Goal: Transaction & Acquisition: Purchase product/service

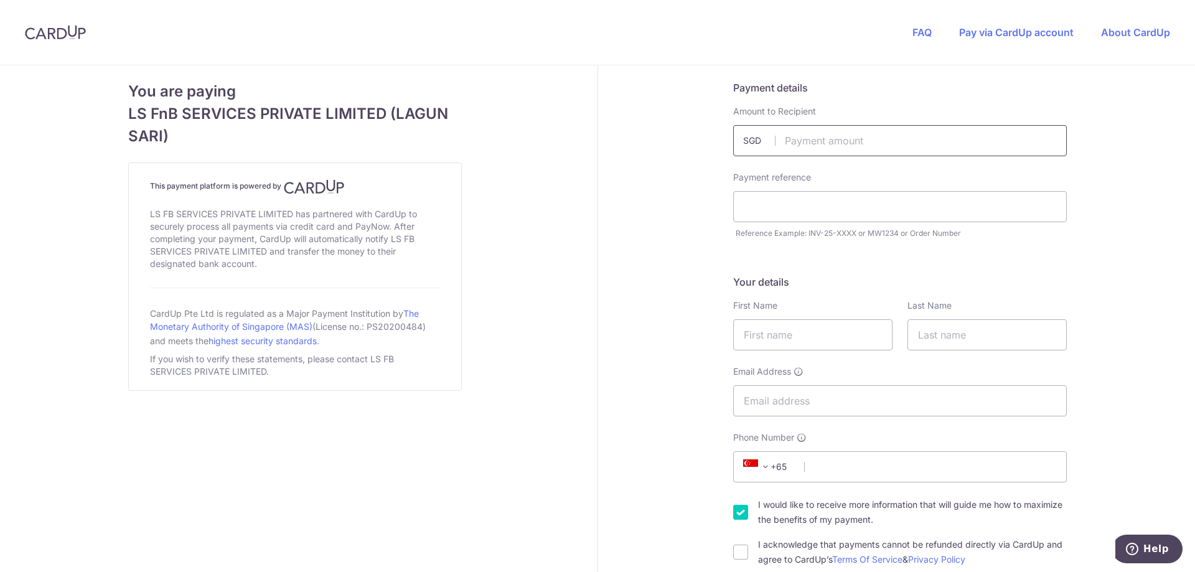
click at [952, 148] on input "text" at bounding box center [900, 140] width 334 height 31
type input "1500.00"
click at [940, 199] on input "text" at bounding box center [900, 206] width 334 height 31
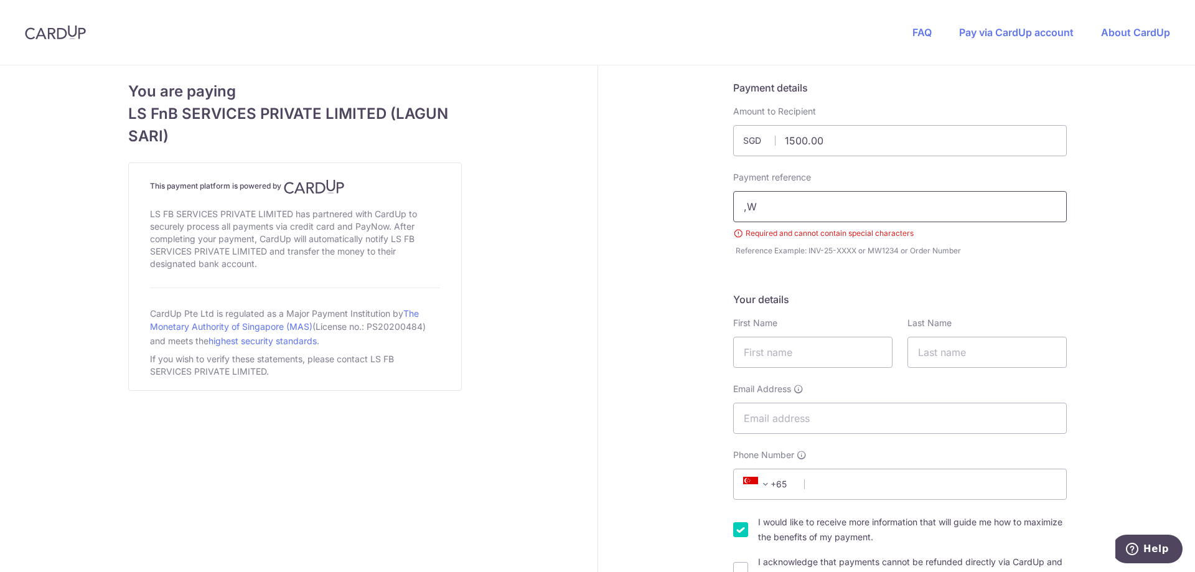
type input ","
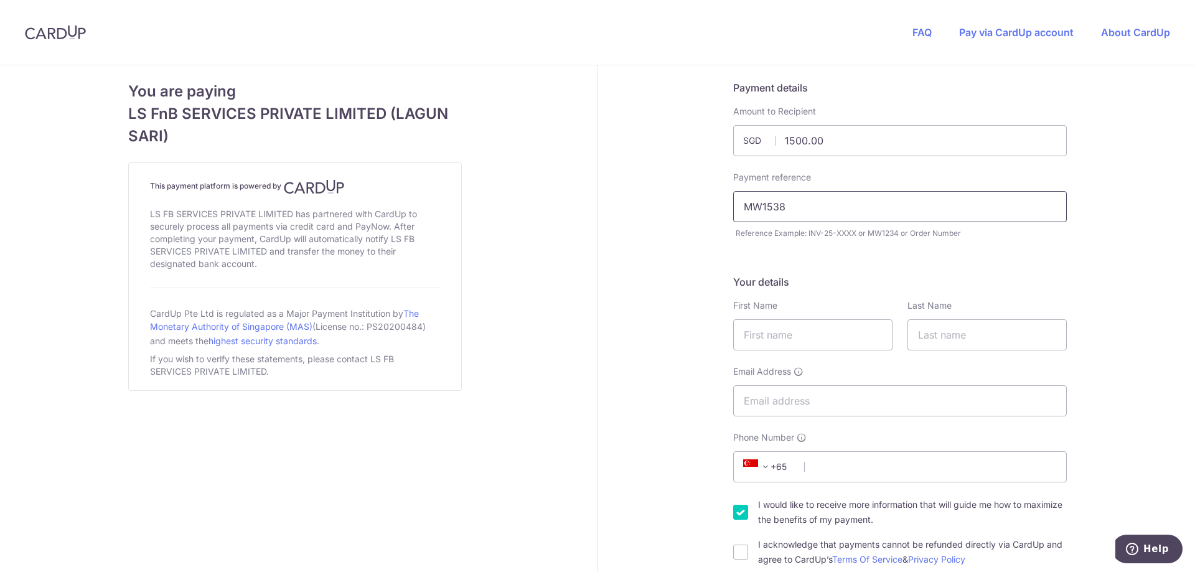
type input "MW1538"
click at [770, 353] on div "Your details First Name Last Name Email Address Phone Number +376 +971 +93 +126…" at bounding box center [900, 420] width 334 height 292
click at [777, 347] on input "text" at bounding box center [812, 334] width 159 height 31
type input "Fikrul"
type input "Abdullah"
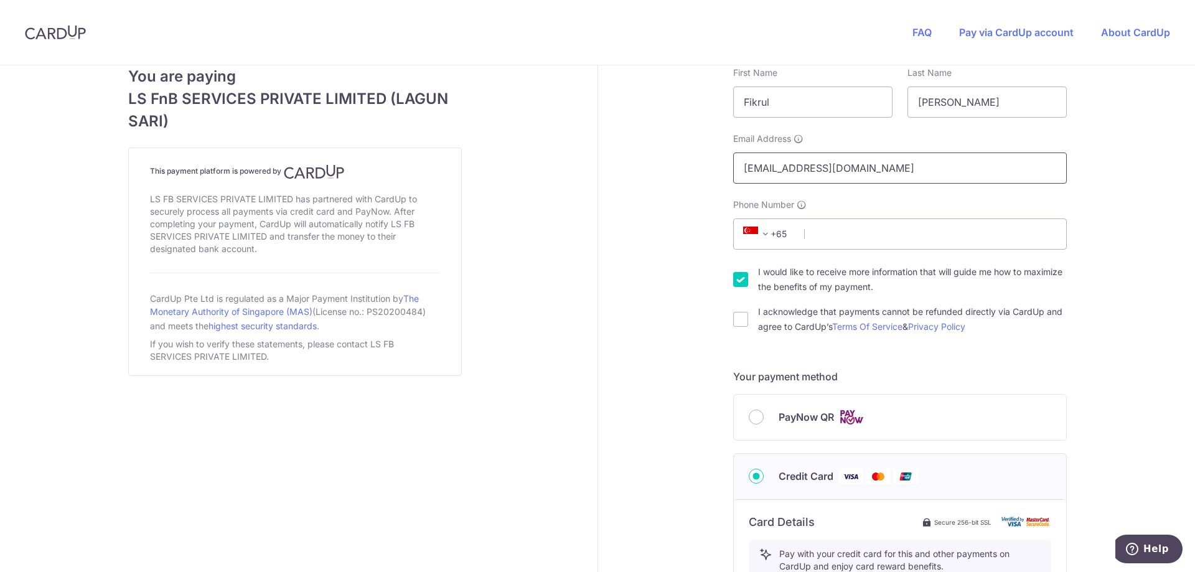
scroll to position [249, 0]
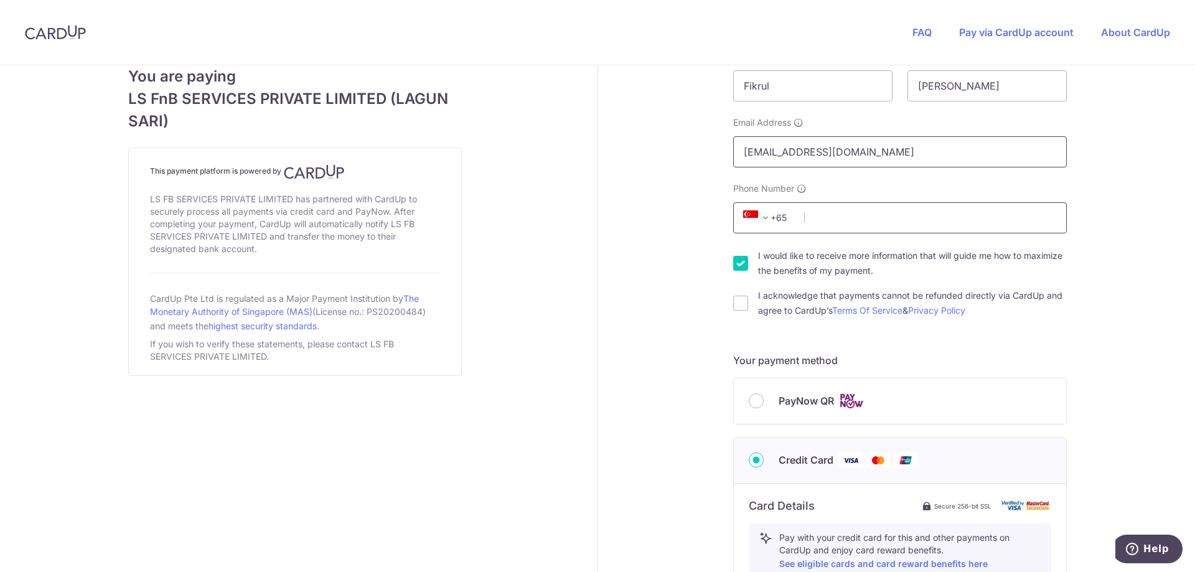
type input "fikrulain21@gmail.com"
click at [877, 215] on input "Phone Number" at bounding box center [900, 217] width 334 height 31
click at [736, 305] on input "I acknowledge that payments cannot be refunded directly via CardUp and agree to…" at bounding box center [740, 303] width 15 height 15
checkbox input "true"
click at [899, 227] on input "Phone Number" at bounding box center [900, 217] width 334 height 31
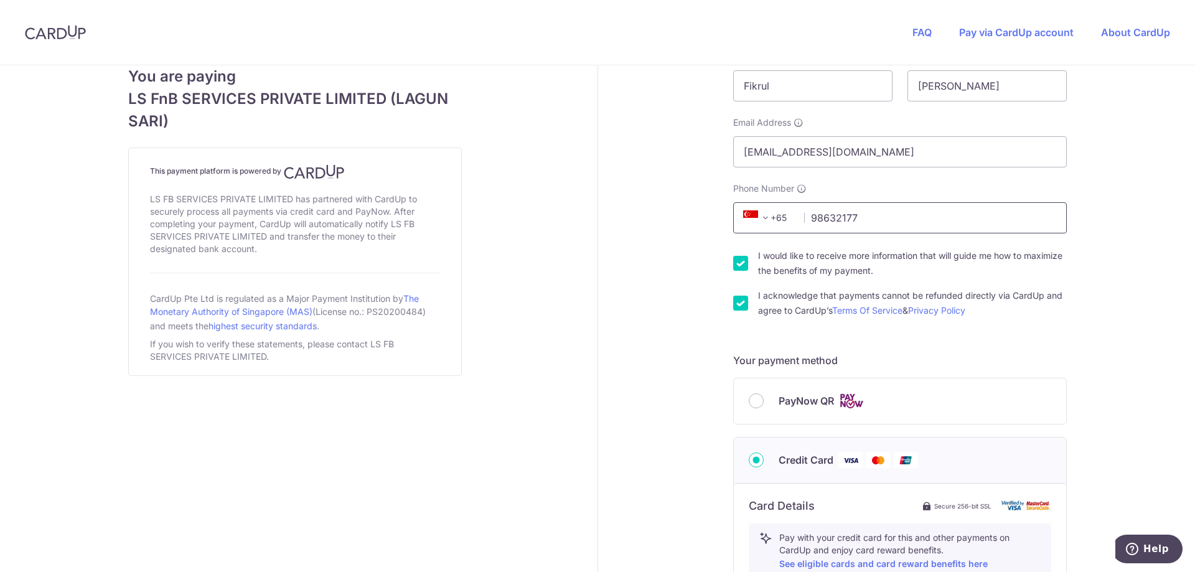
type input "98632177"
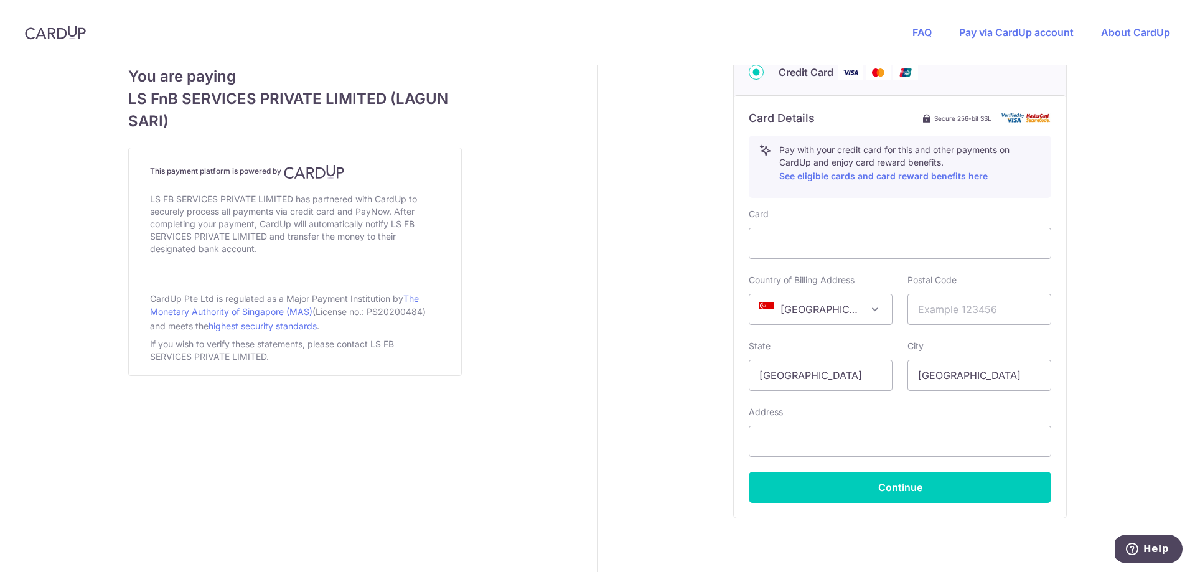
scroll to position [685, 0]
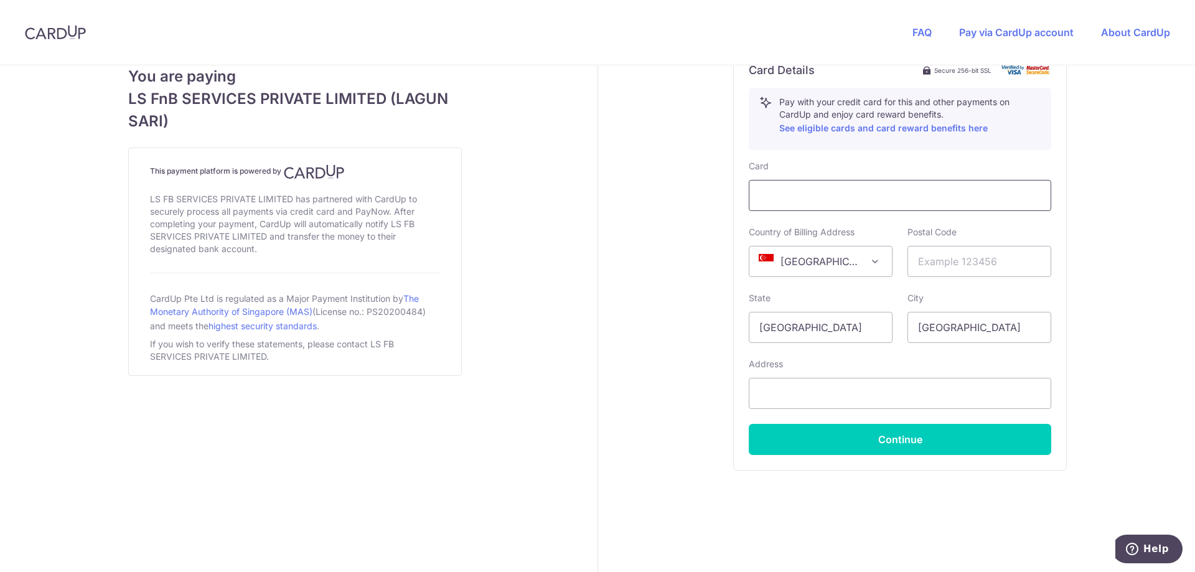
click at [858, 182] on div at bounding box center [900, 195] width 302 height 31
click at [858, 185] on div at bounding box center [900, 195] width 302 height 31
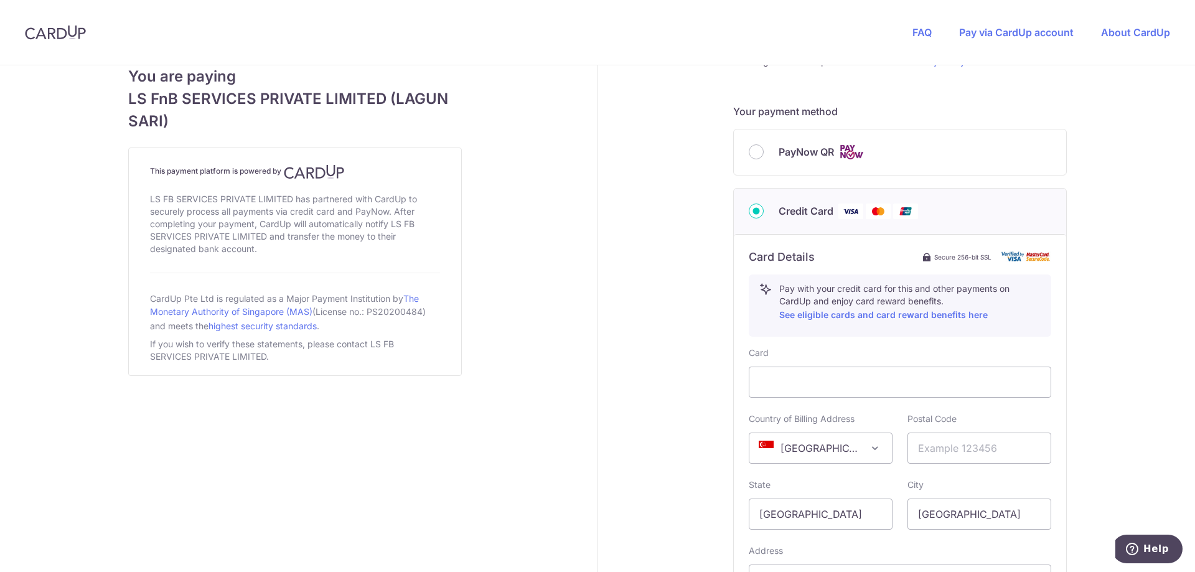
click at [620, 214] on div "Payment details Amount to Recipient 1500.00 SGD Payment reference MW1538 Requir…" at bounding box center [900, 164] width 605 height 1195
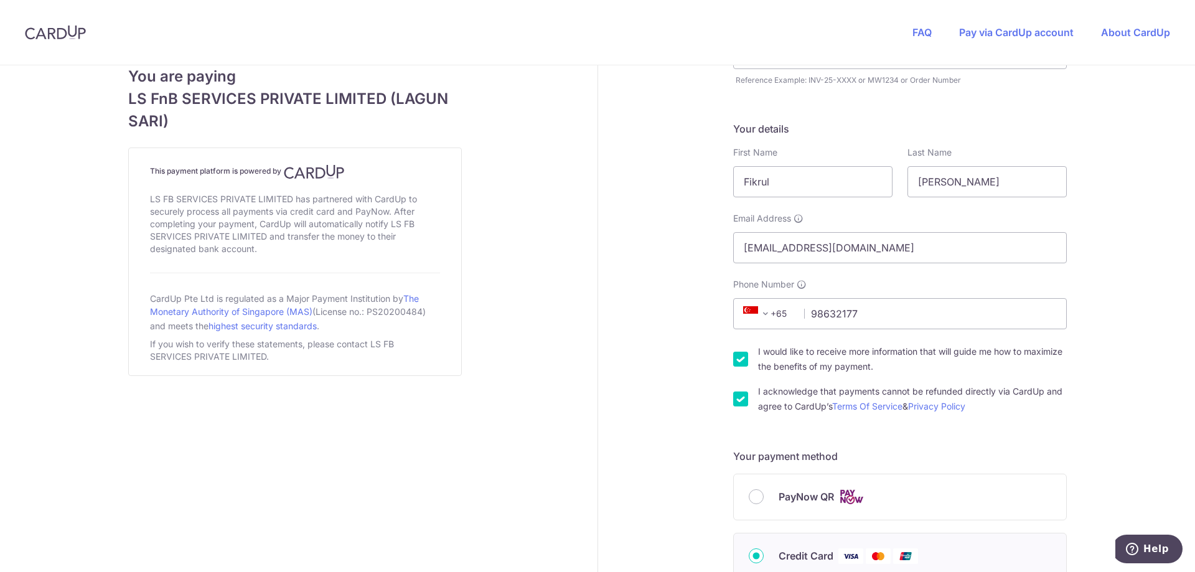
scroll to position [124, 0]
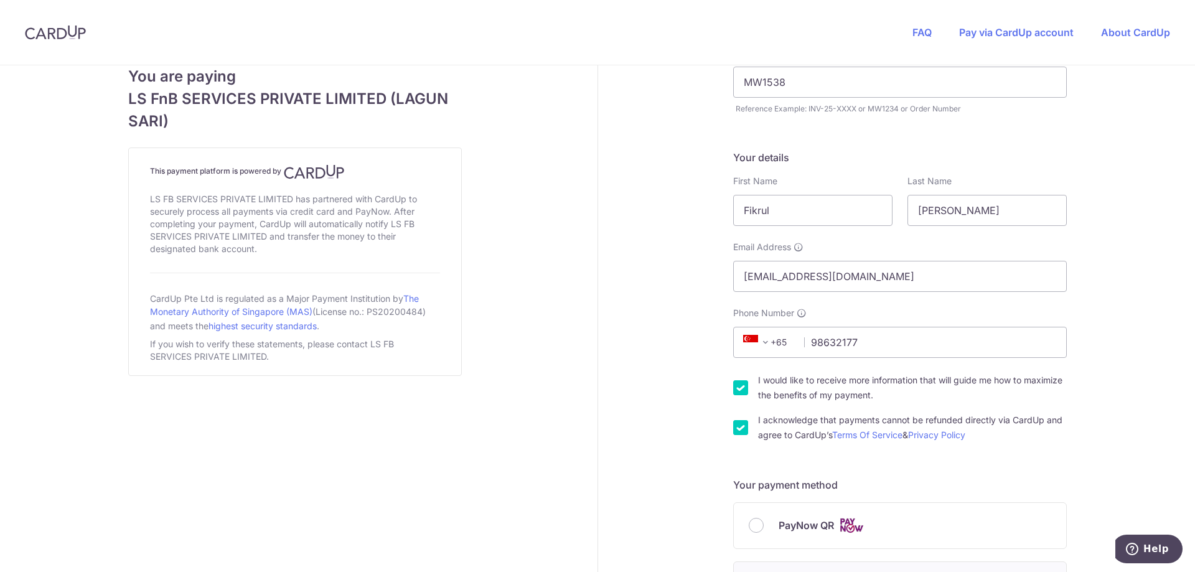
drag, startPoint x: 497, startPoint y: 245, endPoint x: 302, endPoint y: 235, distance: 194.4
click at [497, 244] on div "You are paying LS FnB SERVICES PRIVATE LIMITED (LAGUN SARI) This payment platfo…" at bounding box center [295, 538] width 605 height 1195
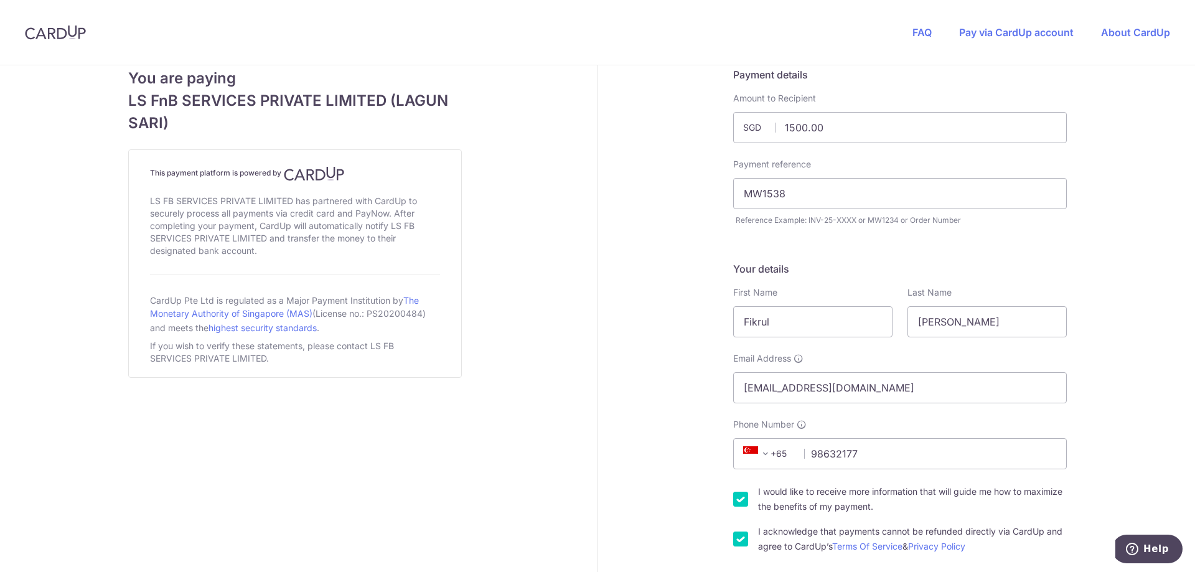
scroll to position [0, 0]
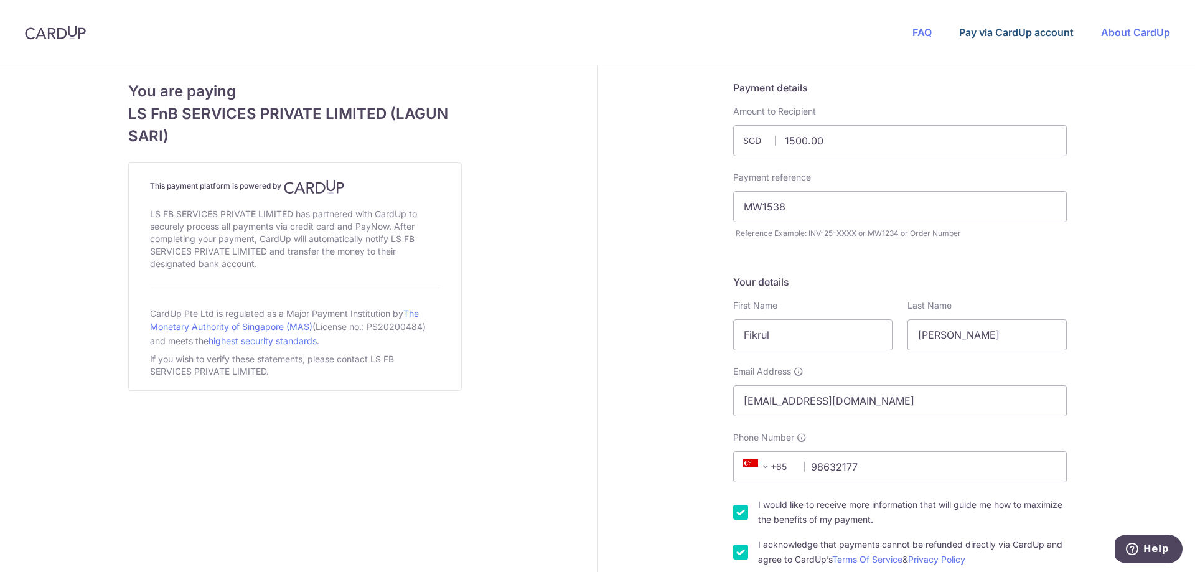
drag, startPoint x: 1050, startPoint y: 24, endPoint x: 1047, endPoint y: 32, distance: 9.3
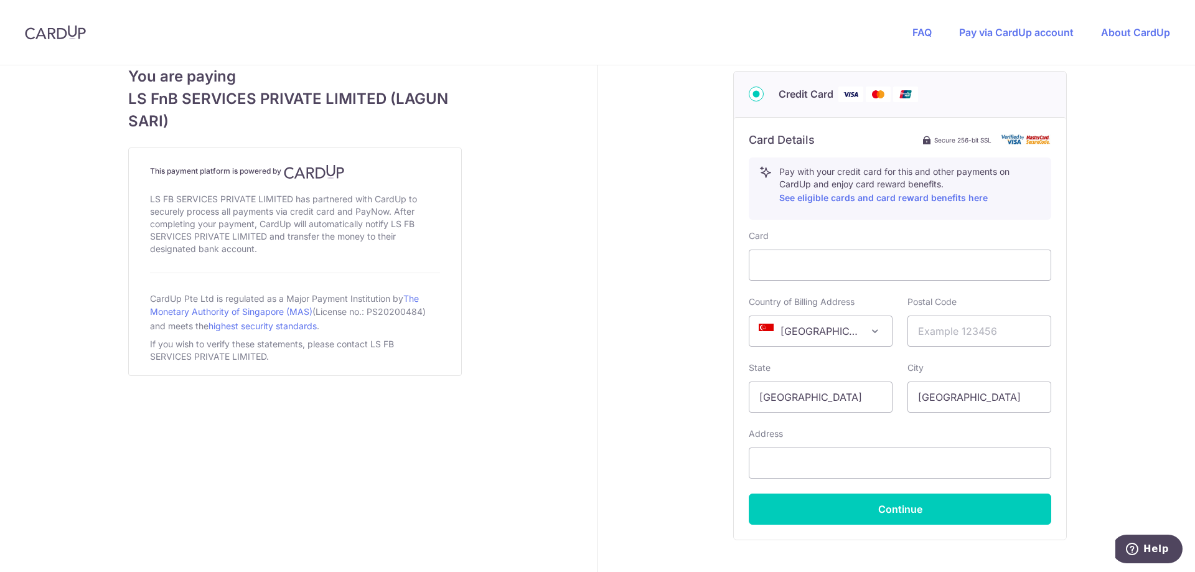
scroll to position [622, 0]
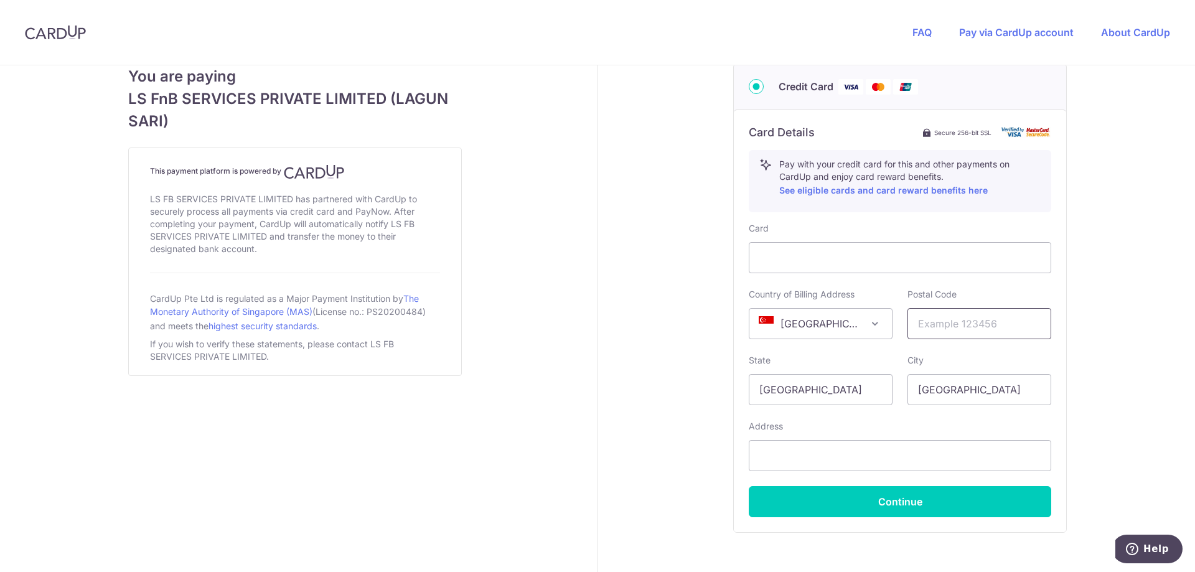
click at [978, 314] on input "text" at bounding box center [979, 323] width 144 height 31
type input "640934"
select select "65"
type input "Jurong West St 91 Blk 934, #02-325"
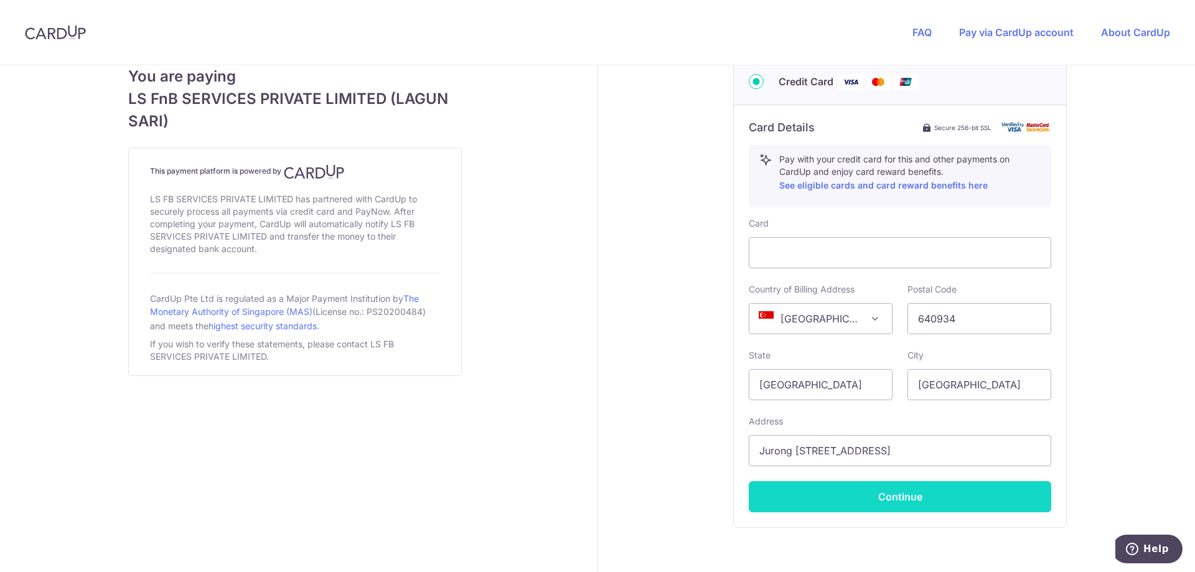
click at [866, 497] on button "Continue" at bounding box center [900, 496] width 302 height 31
type input "**** 4163"
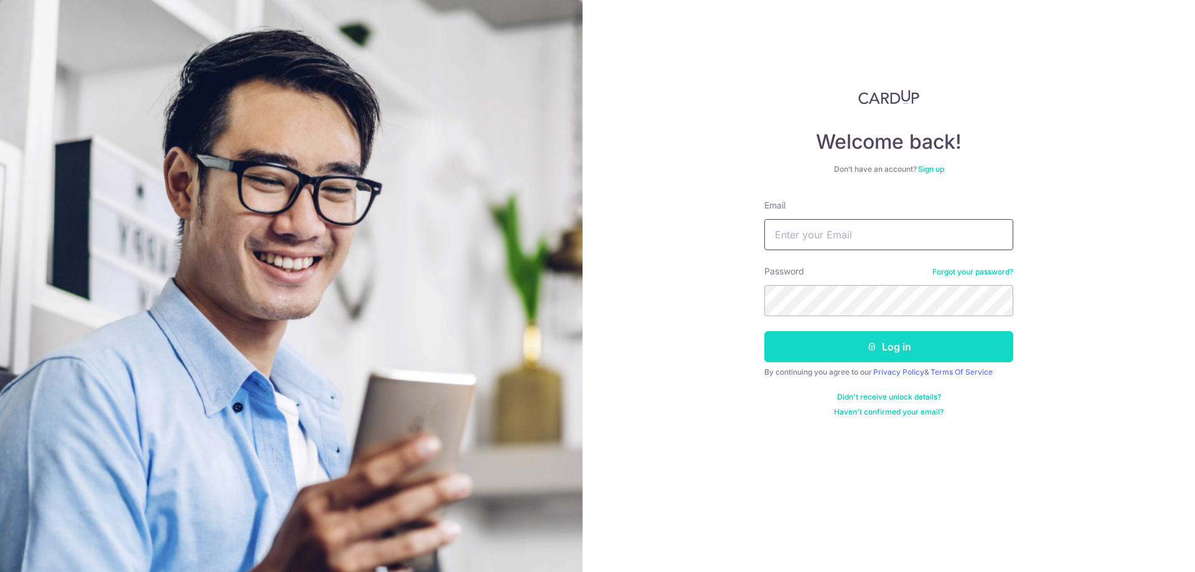
type input "fernandofeek934@gmail.com"
click at [857, 339] on button "Log in" at bounding box center [888, 346] width 249 height 31
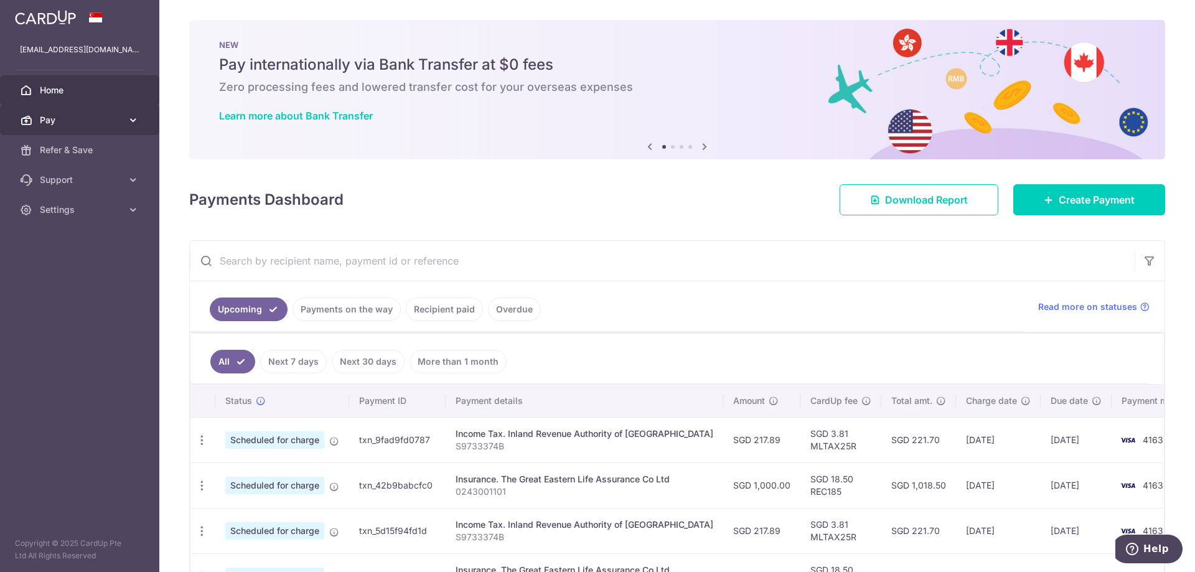
click at [127, 115] on icon at bounding box center [133, 120] width 12 height 12
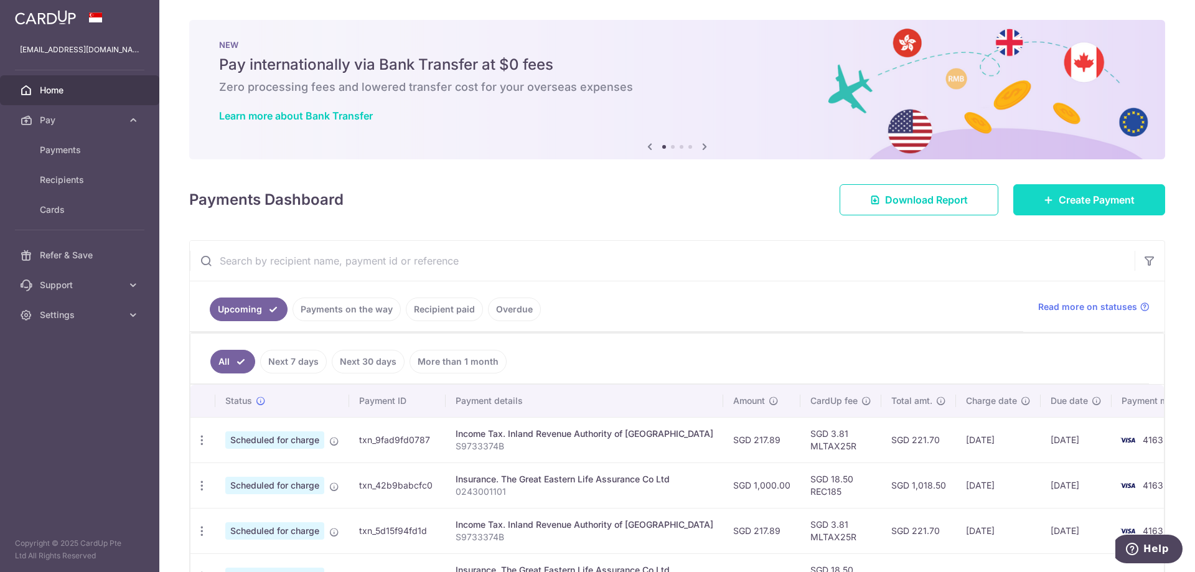
click at [1061, 212] on link "Create Payment" at bounding box center [1089, 199] width 152 height 31
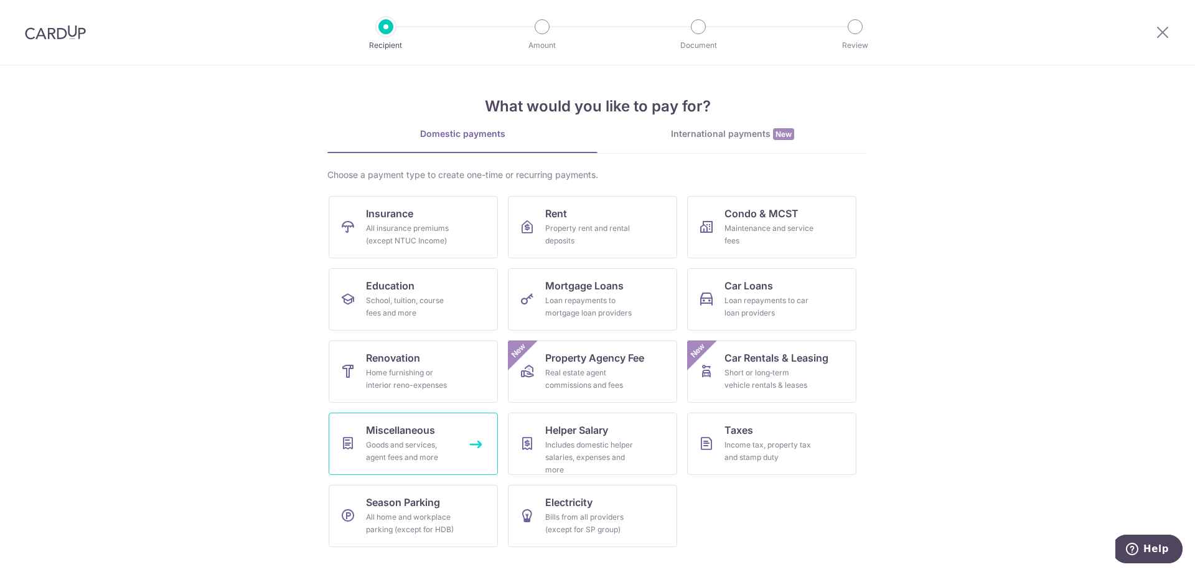
click at [452, 436] on link "Miscellaneous Goods and services, agent fees and more" at bounding box center [413, 444] width 169 height 62
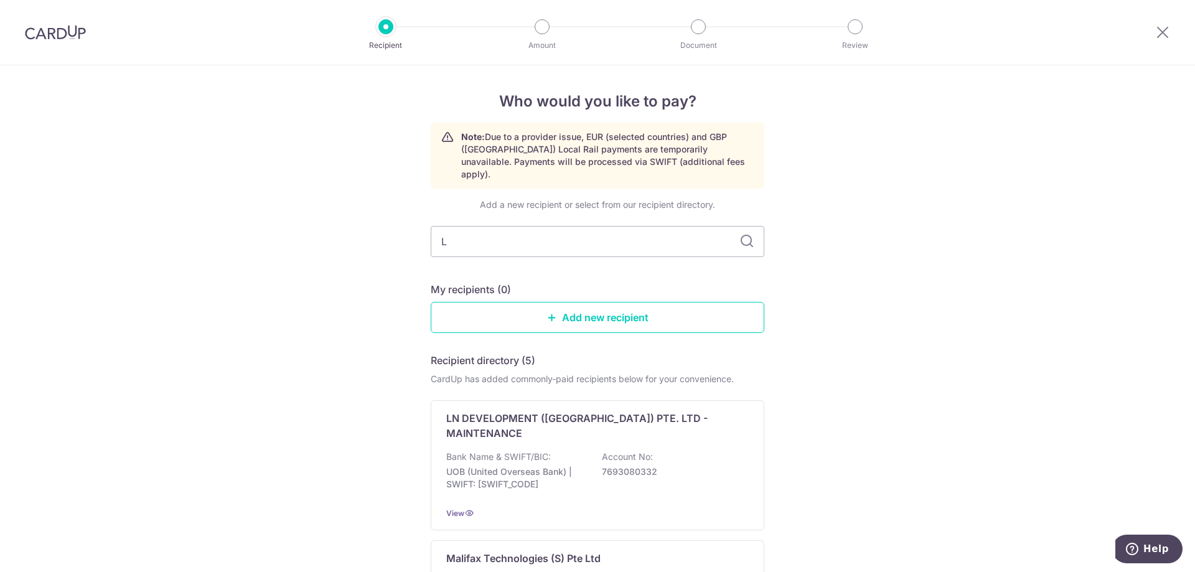
type input "LS"
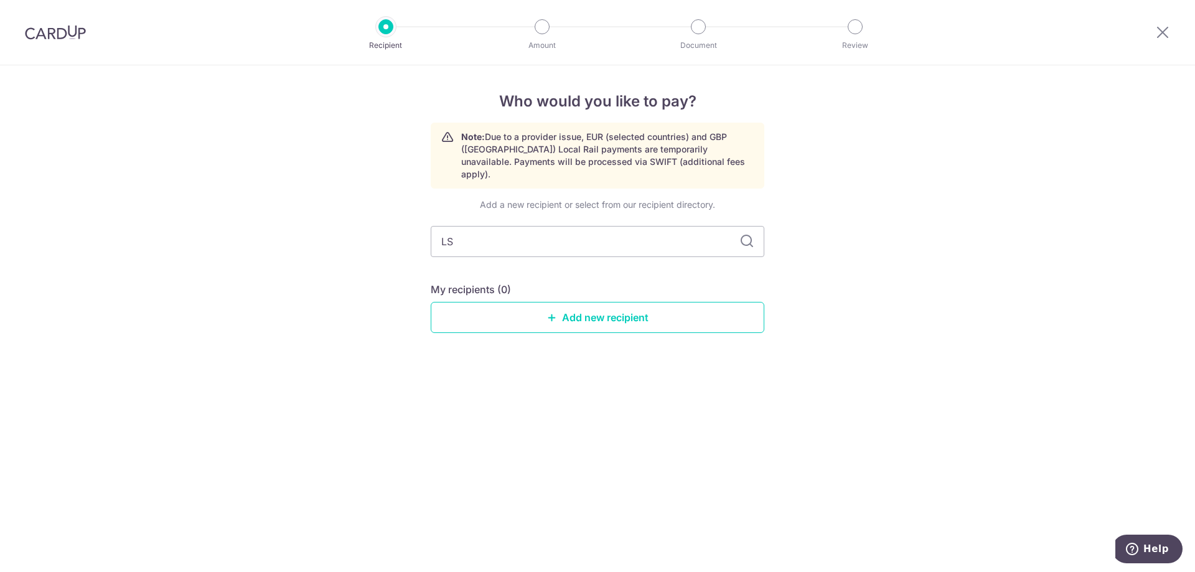
type input "L"
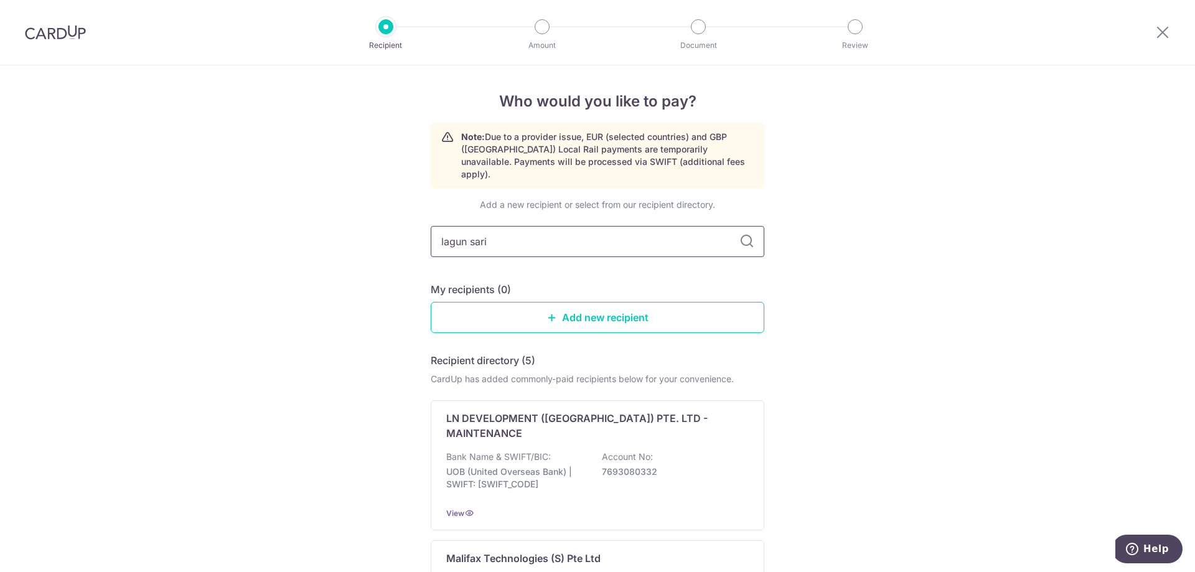
type input "lagun sari"
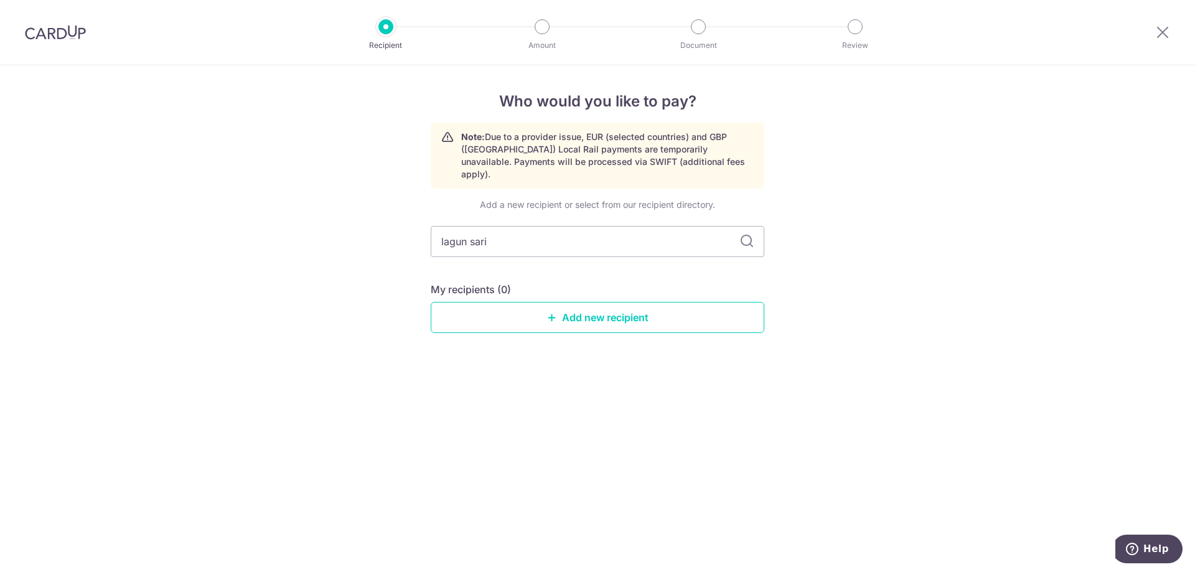
drag, startPoint x: 516, startPoint y: 220, endPoint x: 402, endPoint y: 190, distance: 117.6
click at [402, 190] on div "Who would you like to pay? Note: Due to a provider issue, EUR (selected countri…" at bounding box center [597, 318] width 1195 height 507
click at [520, 306] on link "Add new recipient" at bounding box center [598, 317] width 334 height 31
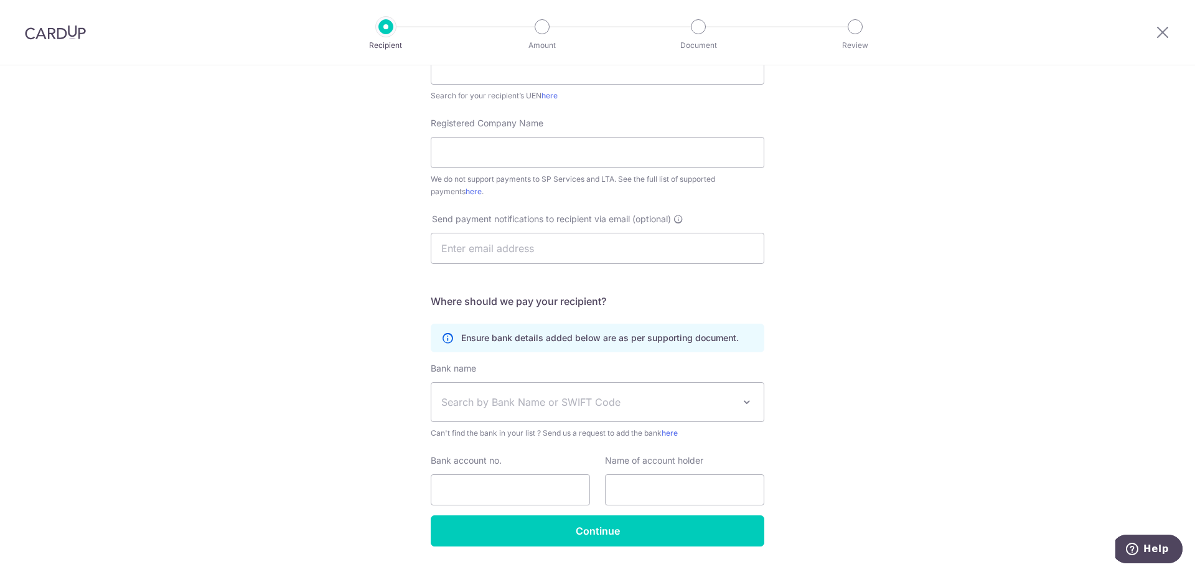
scroll to position [249, 0]
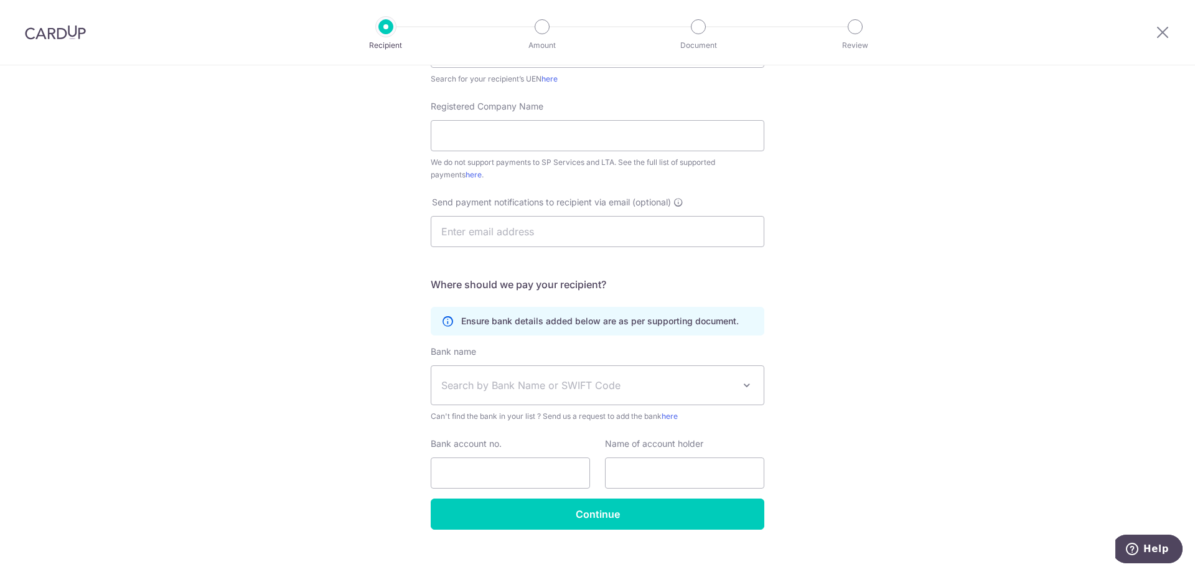
click at [872, 331] on div "Who would you like to pay? Your recipient does not need a CardUp account to rec…" at bounding box center [597, 202] width 1195 height 772
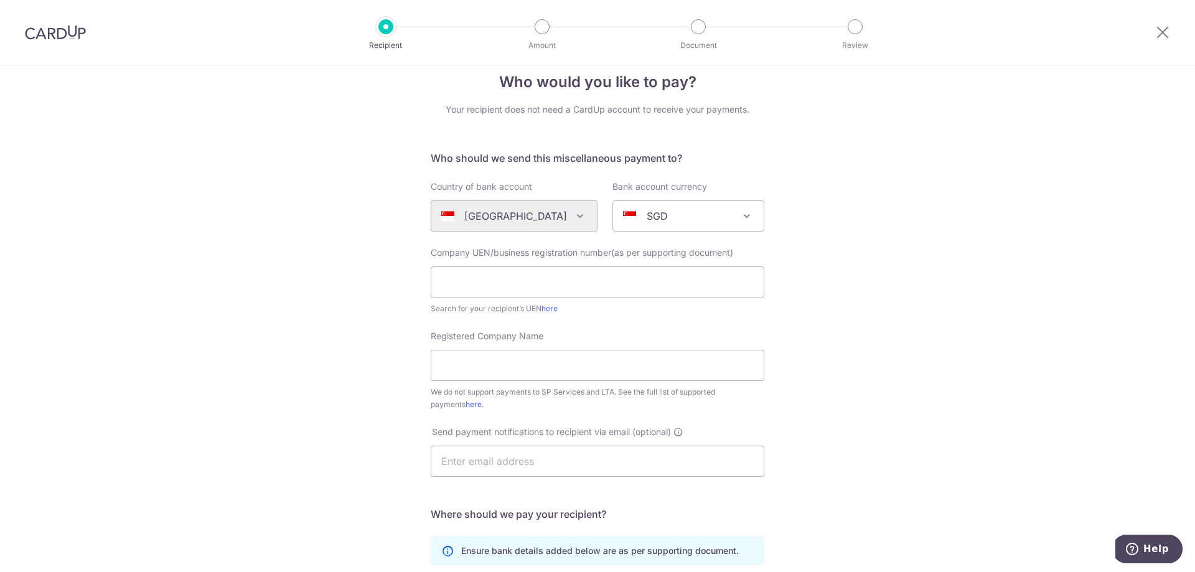
scroll to position [0, 0]
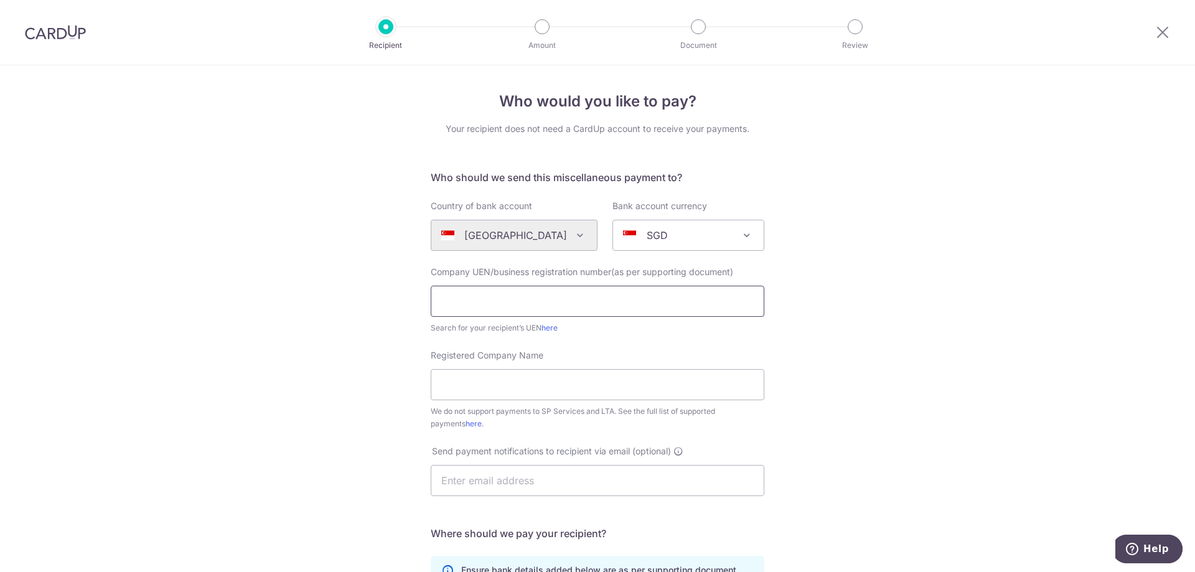
click at [703, 287] on input "text" at bounding box center [598, 301] width 334 height 31
click at [556, 324] on link "here" at bounding box center [549, 327] width 16 height 9
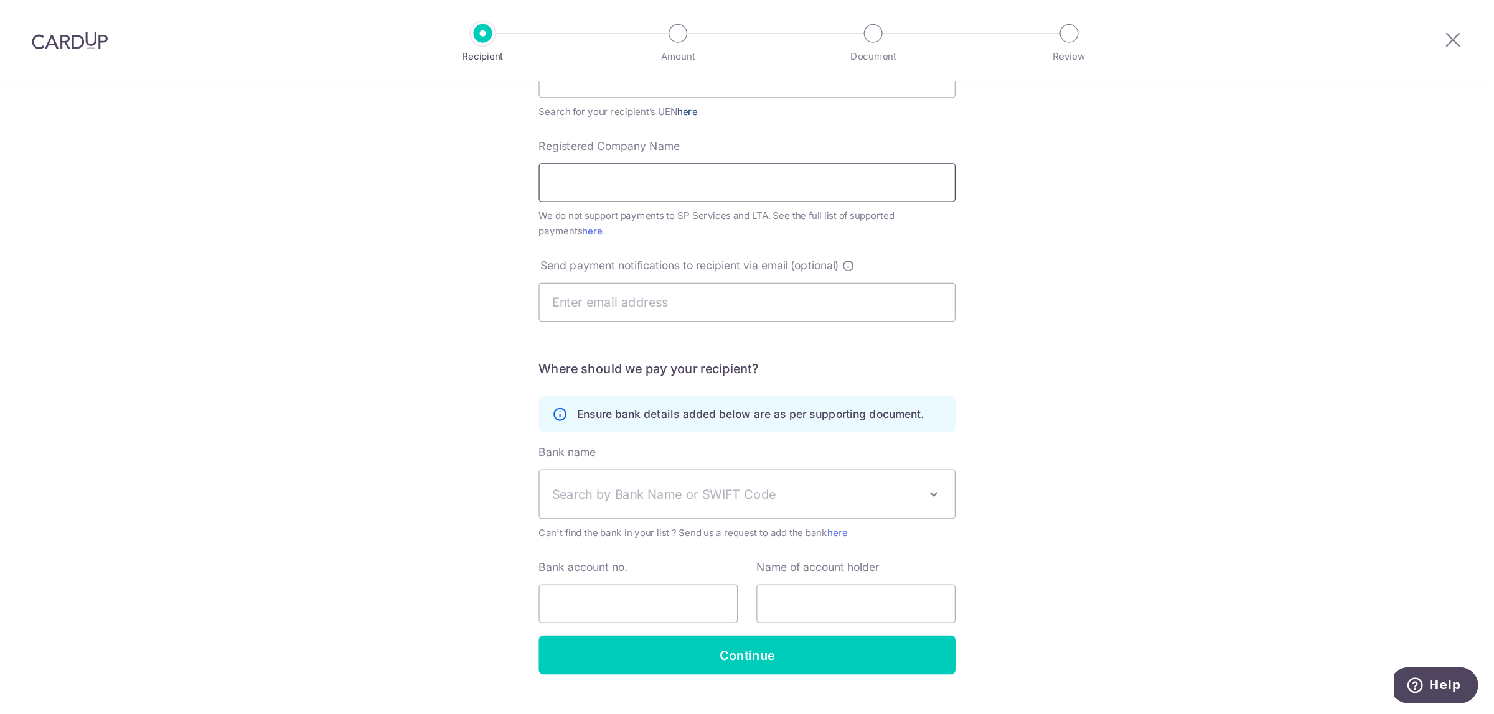
scroll to position [249, 0]
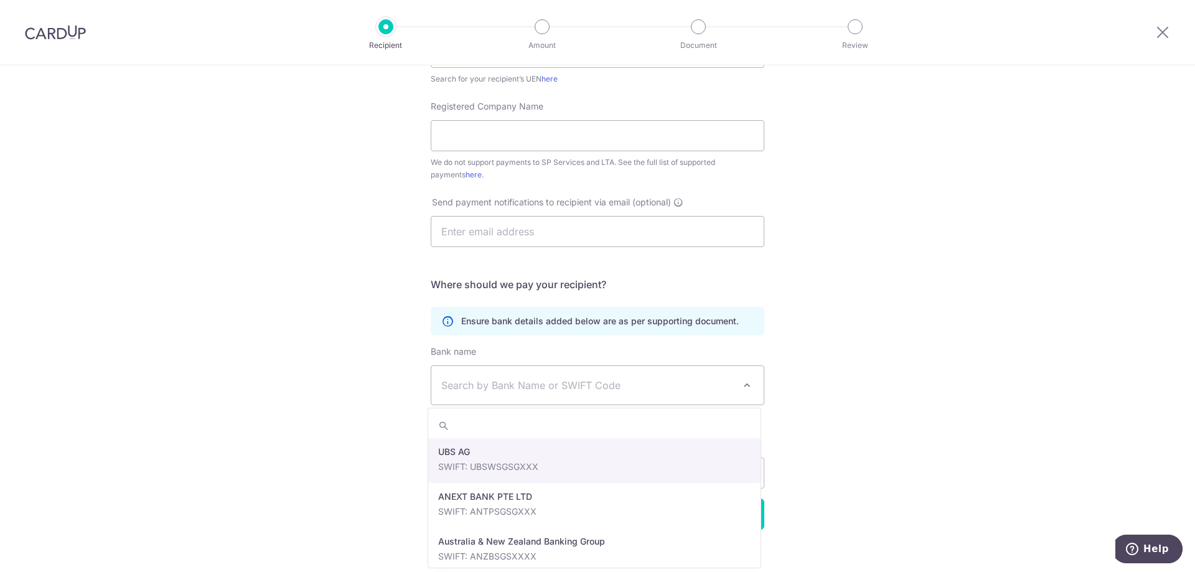
click at [621, 390] on span "Search by Bank Name or SWIFT Code" at bounding box center [587, 385] width 292 height 15
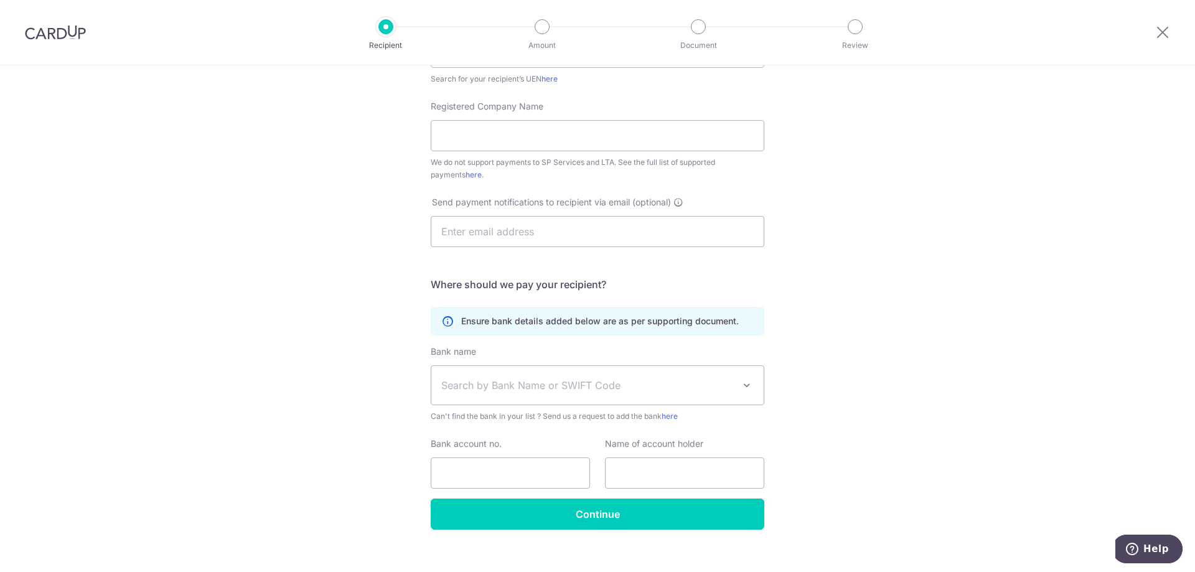
click at [623, 385] on span "Search by Bank Name or SWIFT Code" at bounding box center [587, 385] width 292 height 15
click at [952, 405] on div "Who would you like to pay? Your recipient does not need a CardUp account to rec…" at bounding box center [597, 202] width 1195 height 772
click at [875, 319] on div "Who would you like to pay? Your recipient does not need a CardUp account to rec…" at bounding box center [597, 202] width 1195 height 772
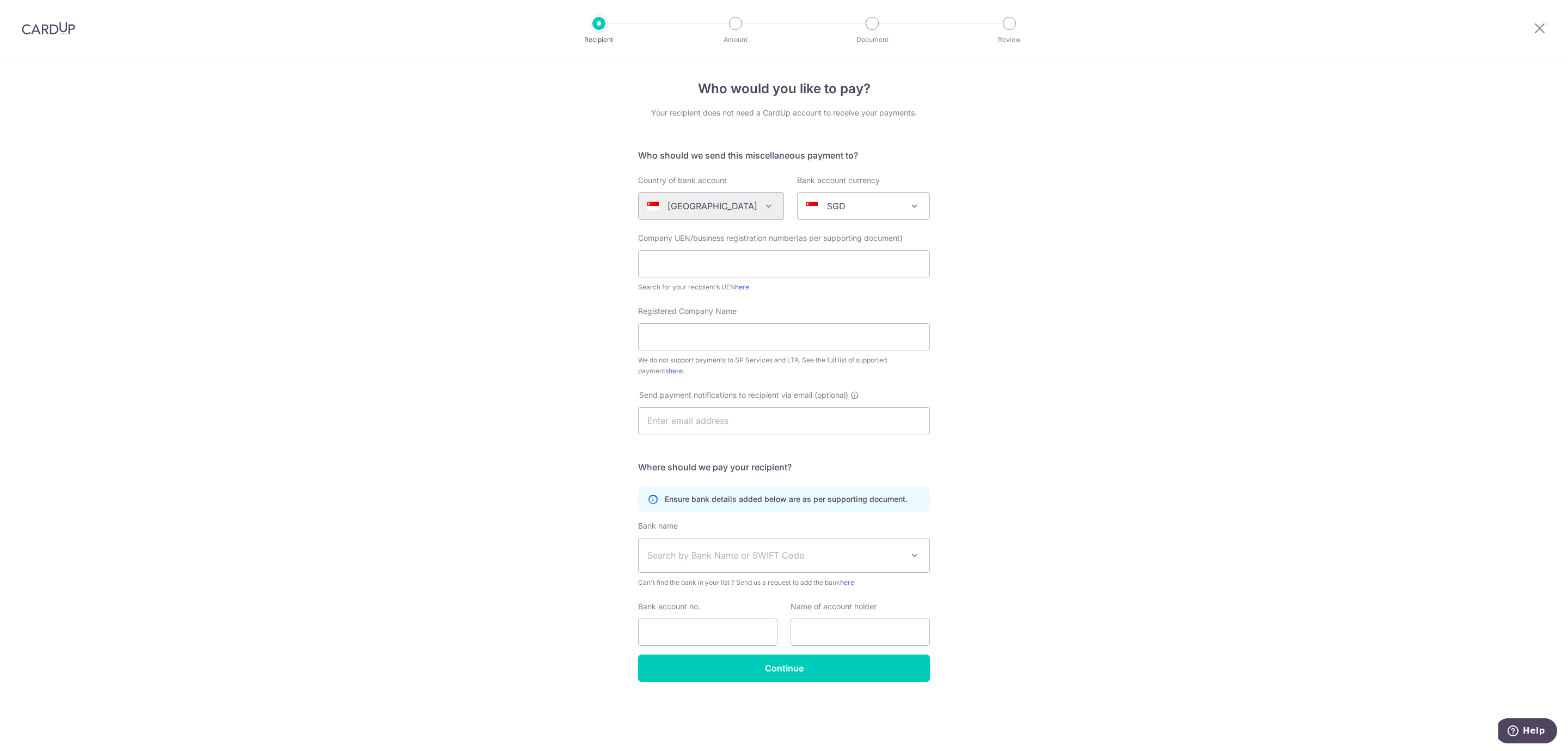
scroll to position [0, 0]
click at [1045, 224] on div "Who would you like to pay? Your recipient does not need a CardUp account to rec…" at bounding box center [784, 404] width 1568 height 693
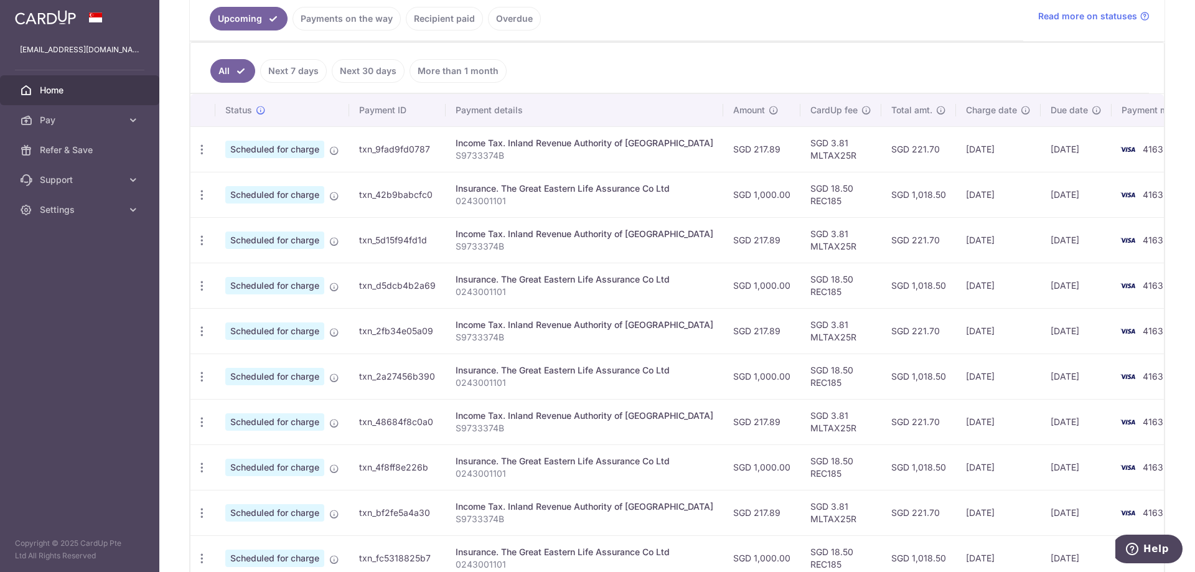
scroll to position [390, 0]
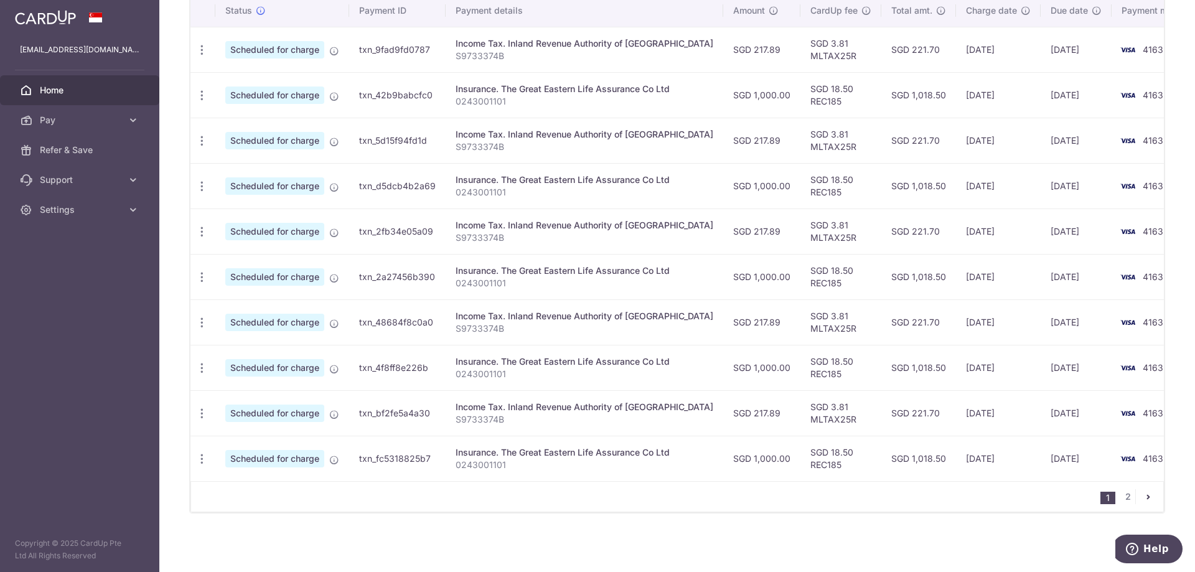
click at [1148, 500] on link "pager" at bounding box center [1148, 496] width 15 height 15
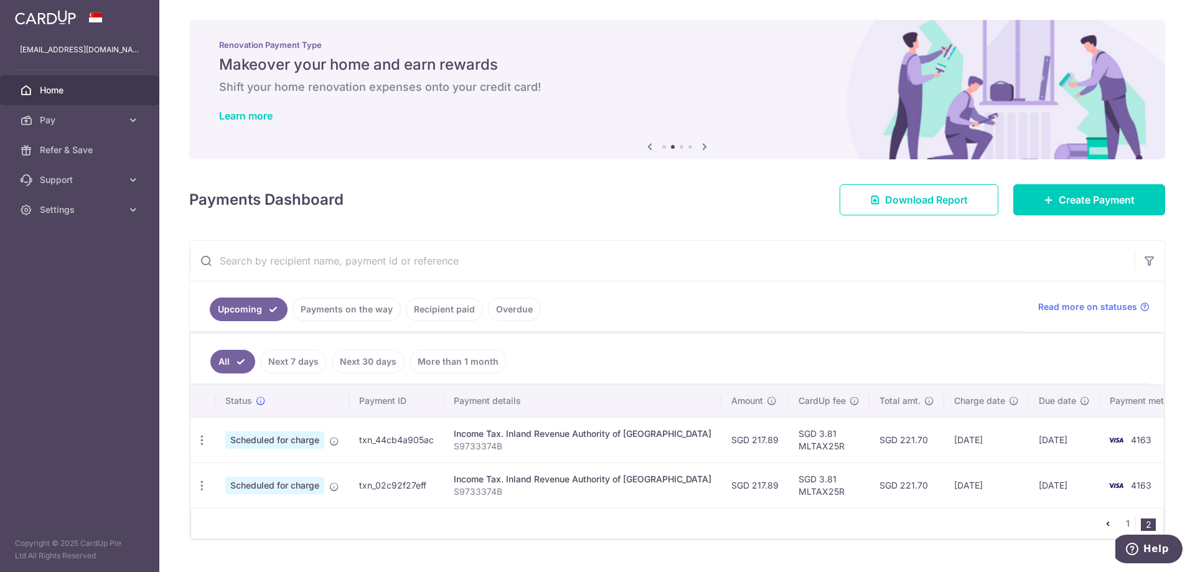
click at [1103, 525] on icon "pager" at bounding box center [1108, 523] width 10 height 10
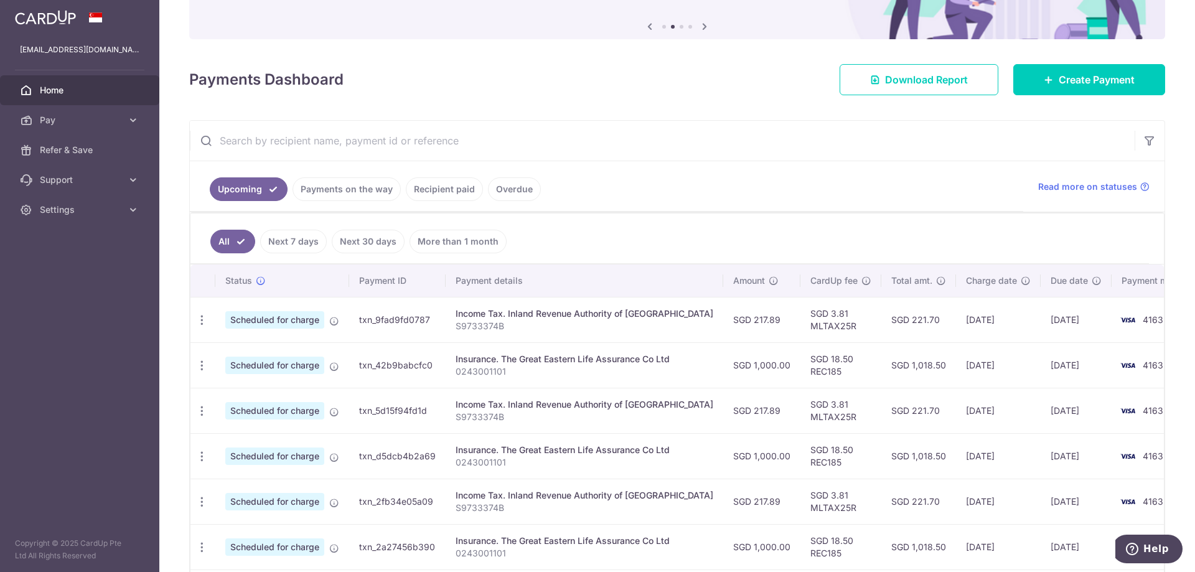
scroll to position [79, 0]
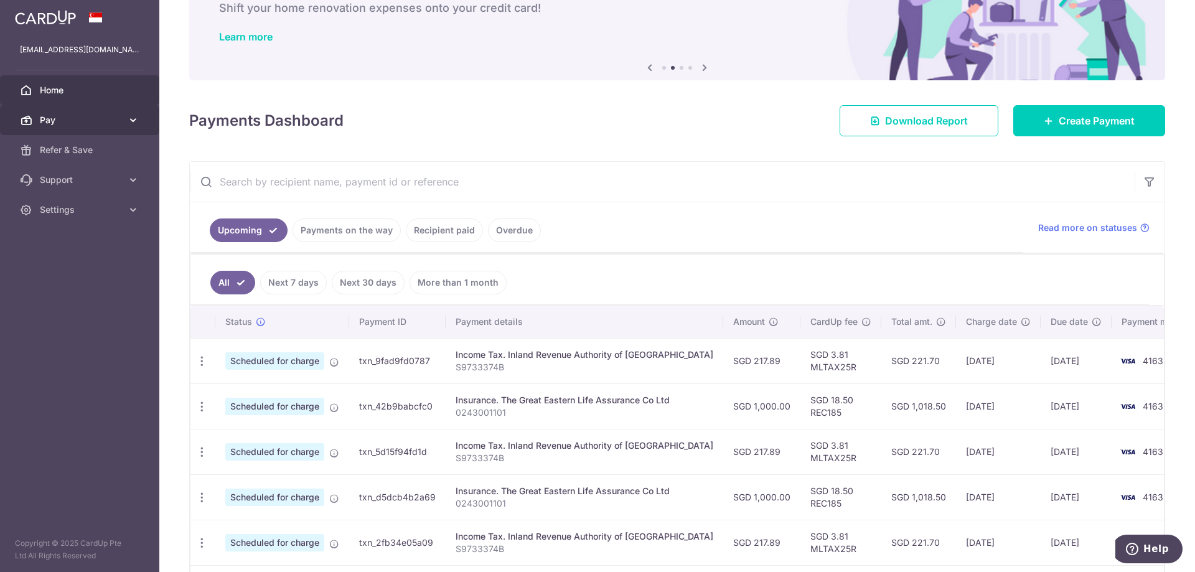
click at [72, 123] on span "Pay" at bounding box center [81, 120] width 82 height 12
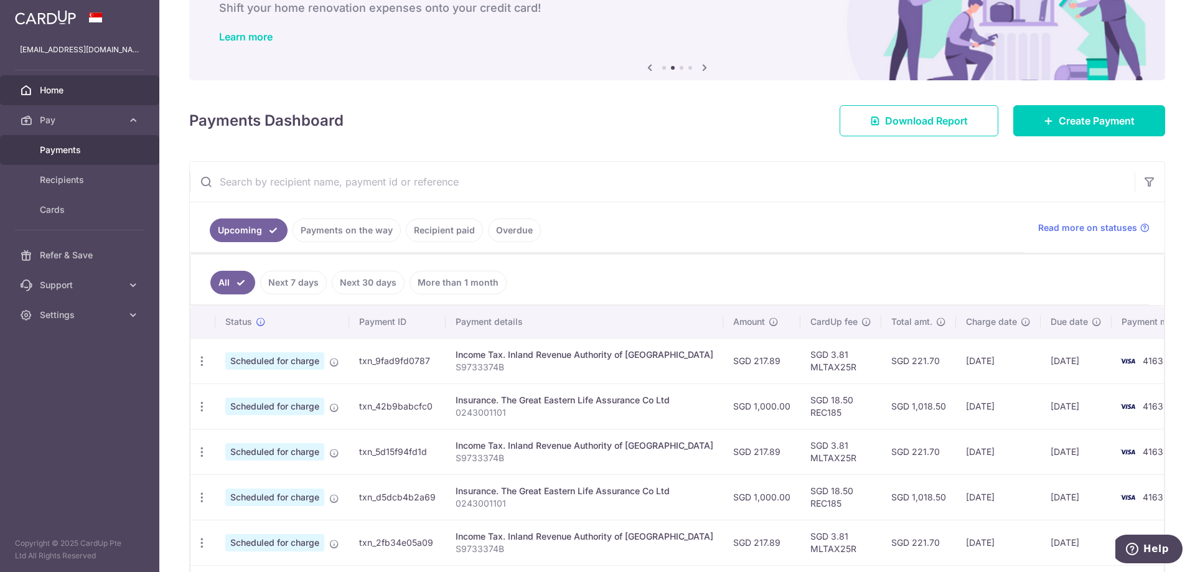
click at [81, 159] on link "Payments" at bounding box center [79, 150] width 159 height 30
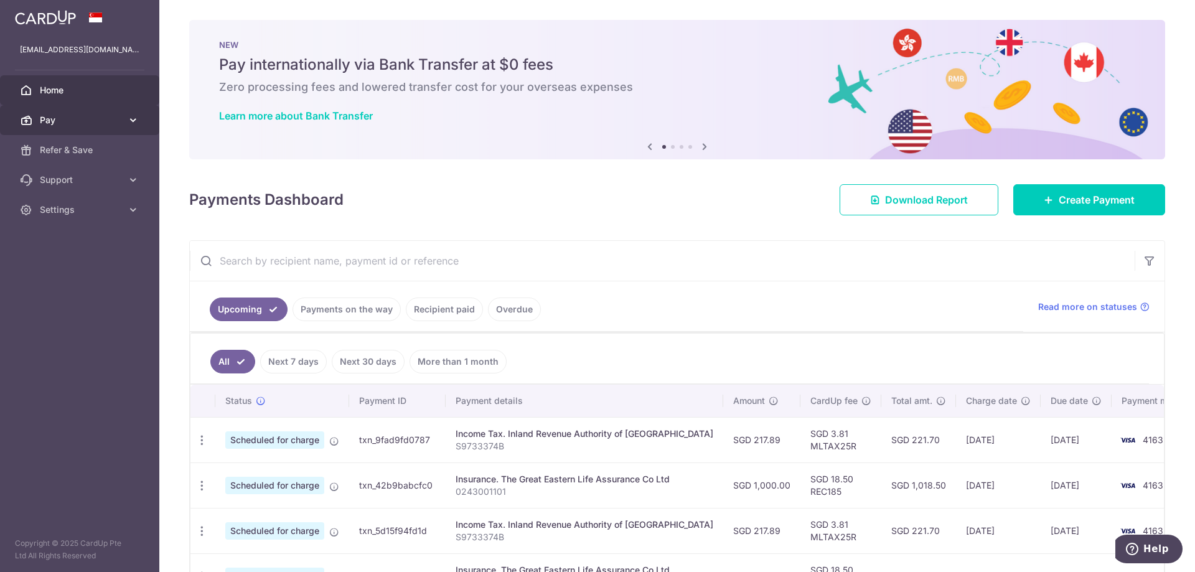
click at [98, 131] on link "Pay" at bounding box center [79, 120] width 159 height 30
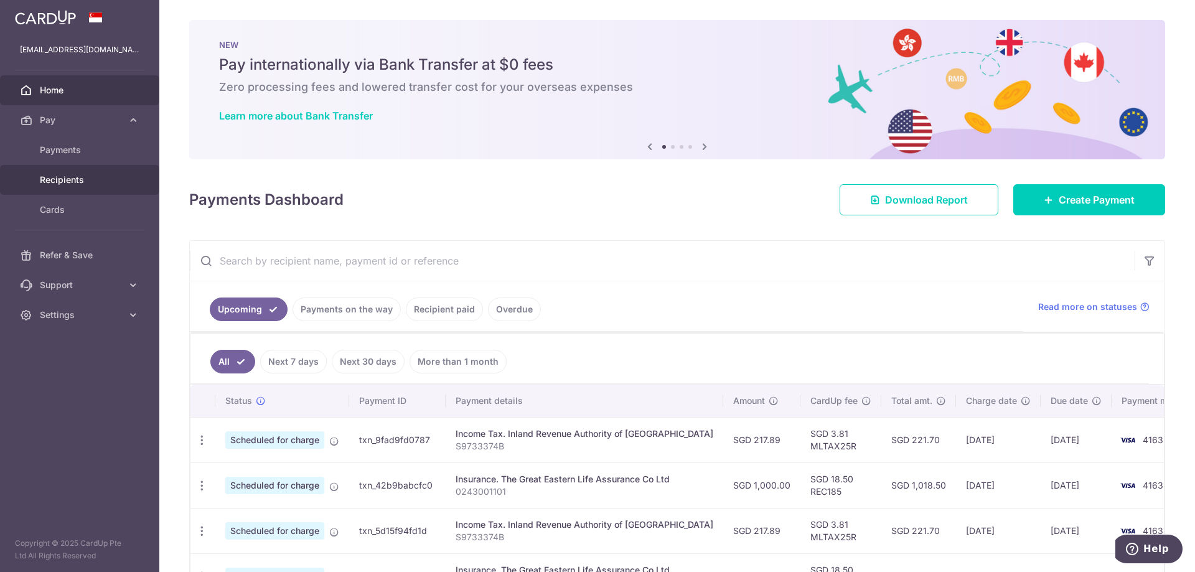
click at [85, 177] on span "Recipients" at bounding box center [81, 180] width 82 height 12
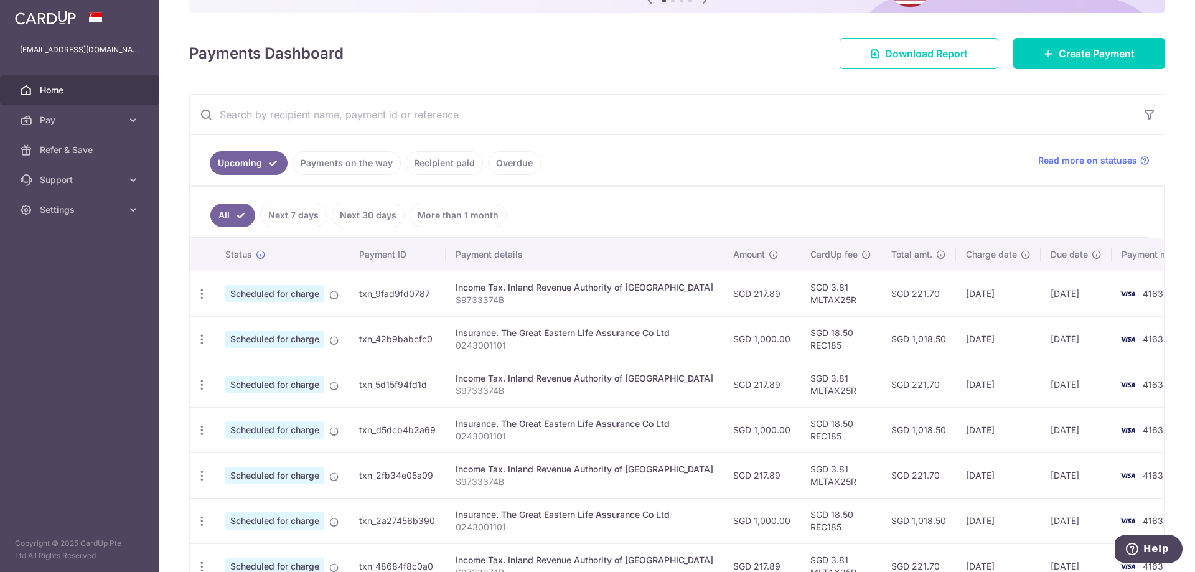
scroll to position [141, 0]
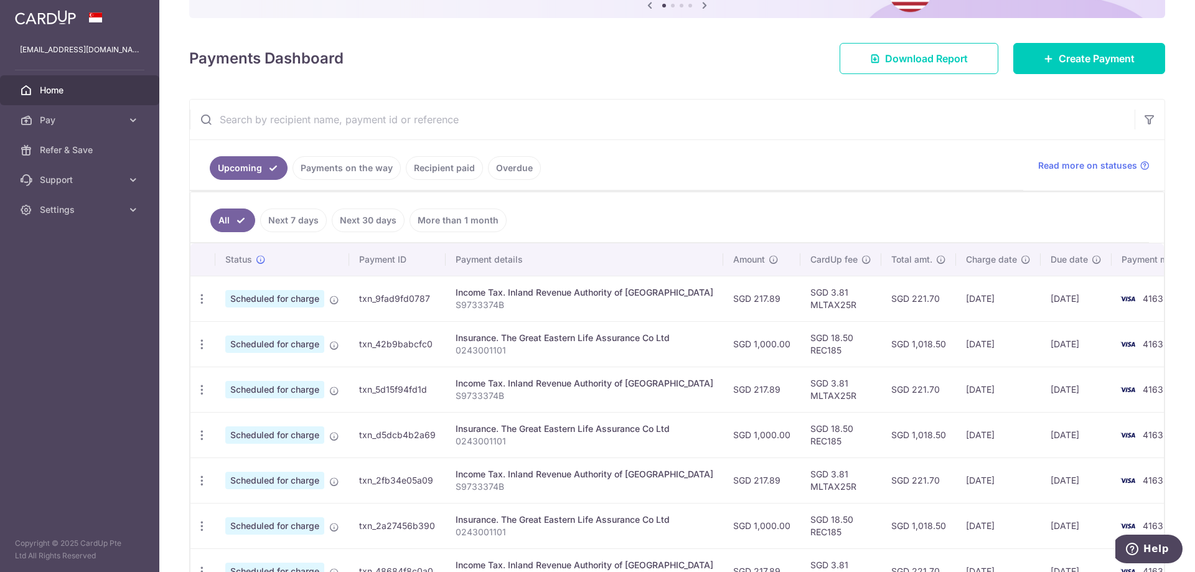
click at [457, 128] on input "text" at bounding box center [662, 120] width 945 height 40
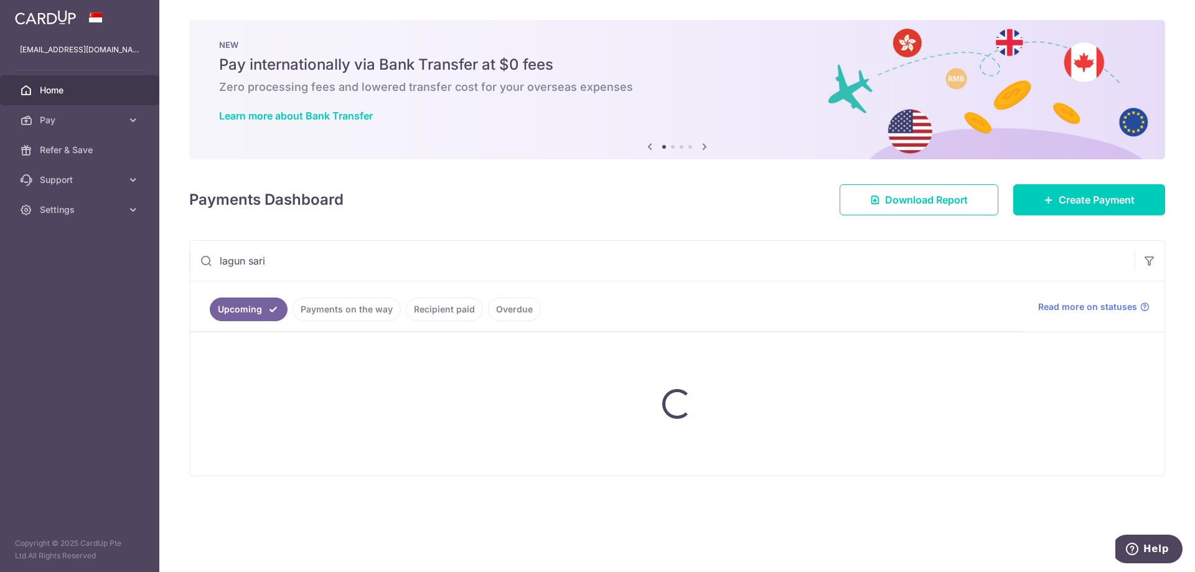
type input "lagun sari"
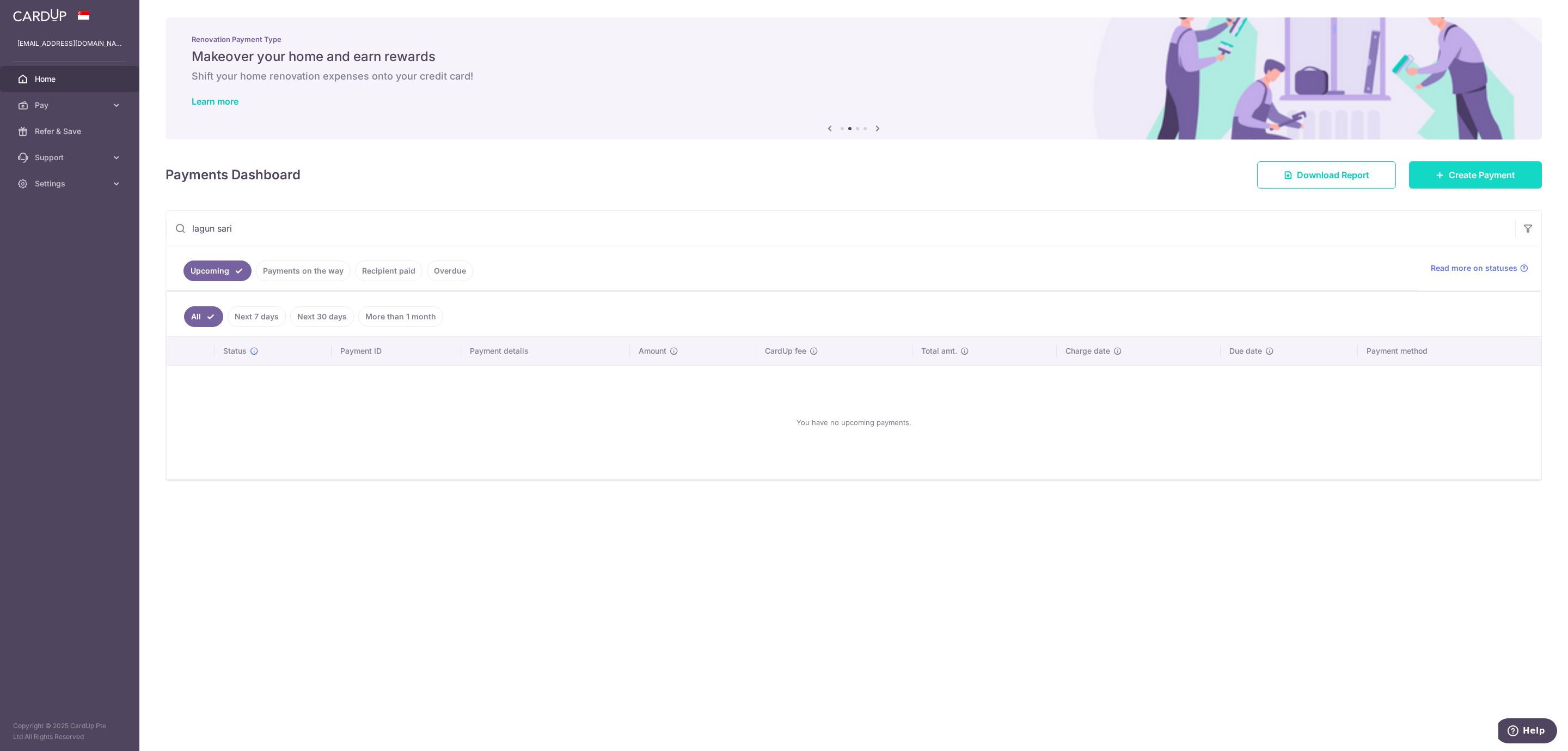
click at [1045, 177] on span "Create Payment" at bounding box center [1482, 174] width 66 height 13
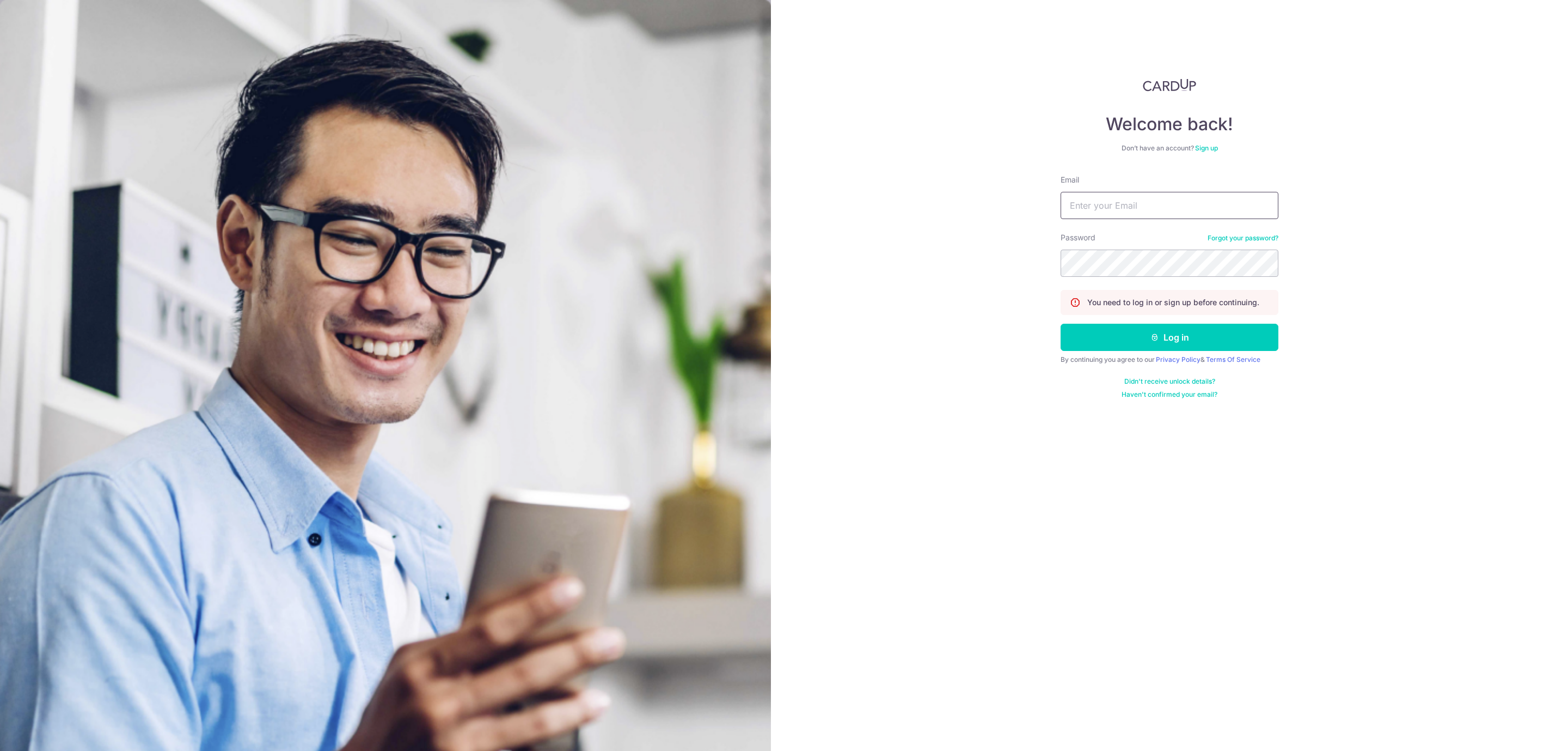
type input "[EMAIL_ADDRESS][DOMAIN_NAME]"
click at [1045, 351] on button "Log in" at bounding box center [1169, 337] width 218 height 27
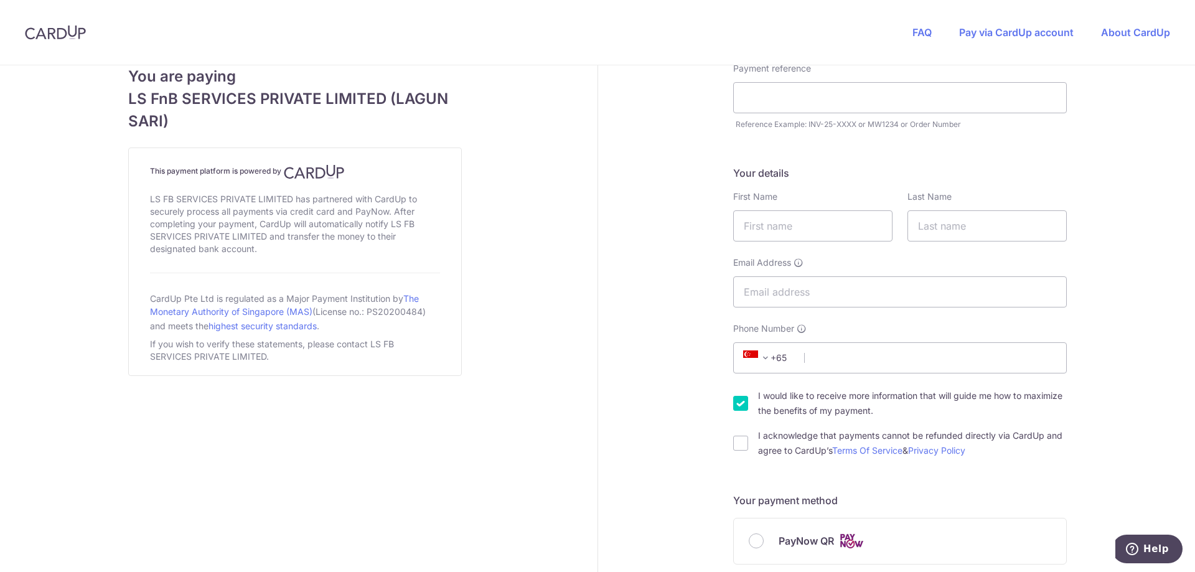
scroll to position [124, 0]
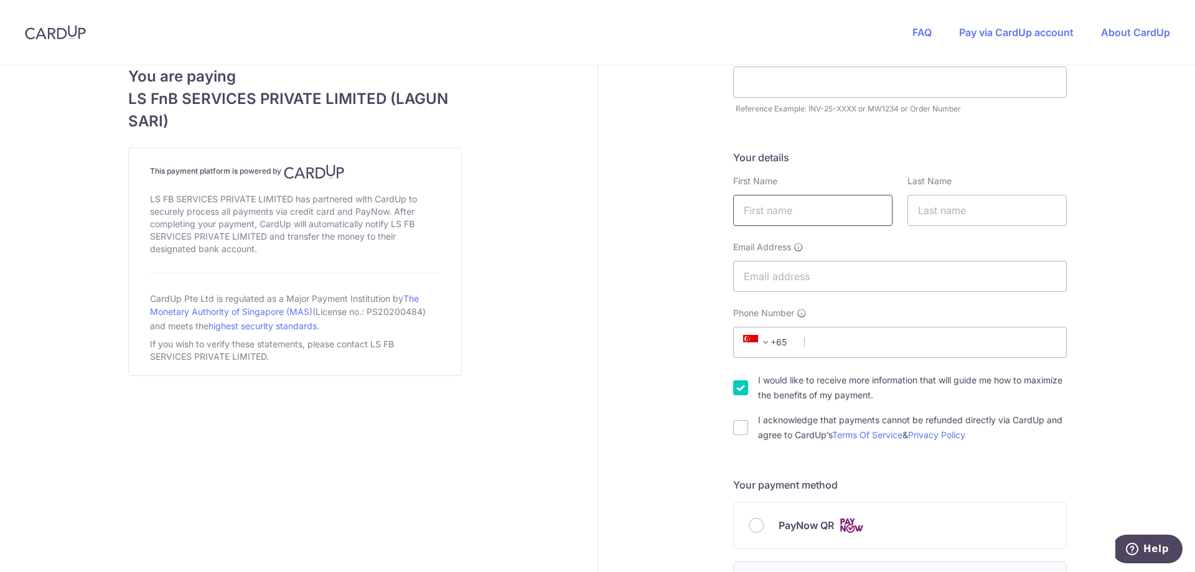
click at [792, 213] on input "text" at bounding box center [812, 210] width 159 height 31
type input "Fikrul"
type input "Bin Abdullah"
select select "65"
type input "98632177"
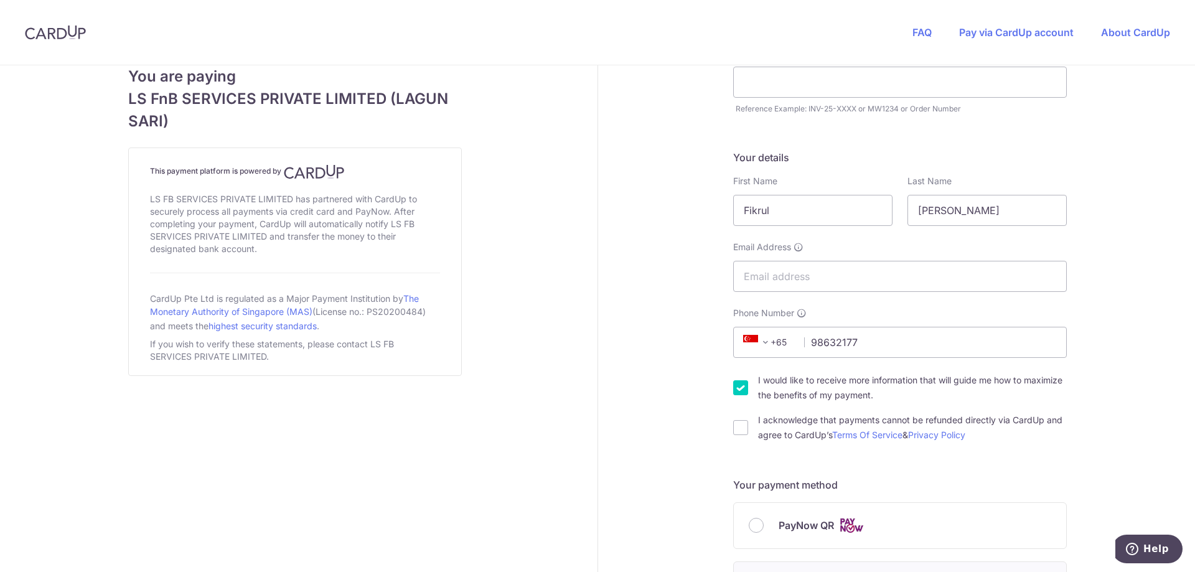
type input "640934"
type input "Jurong West St 91 Blk 934, #02-325"
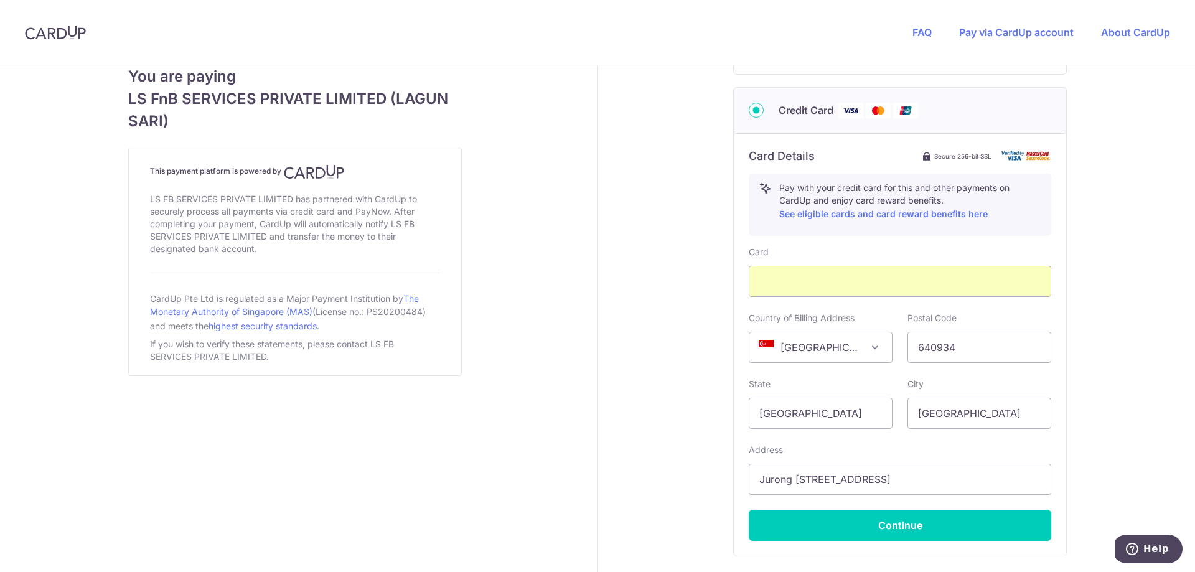
scroll to position [627, 0]
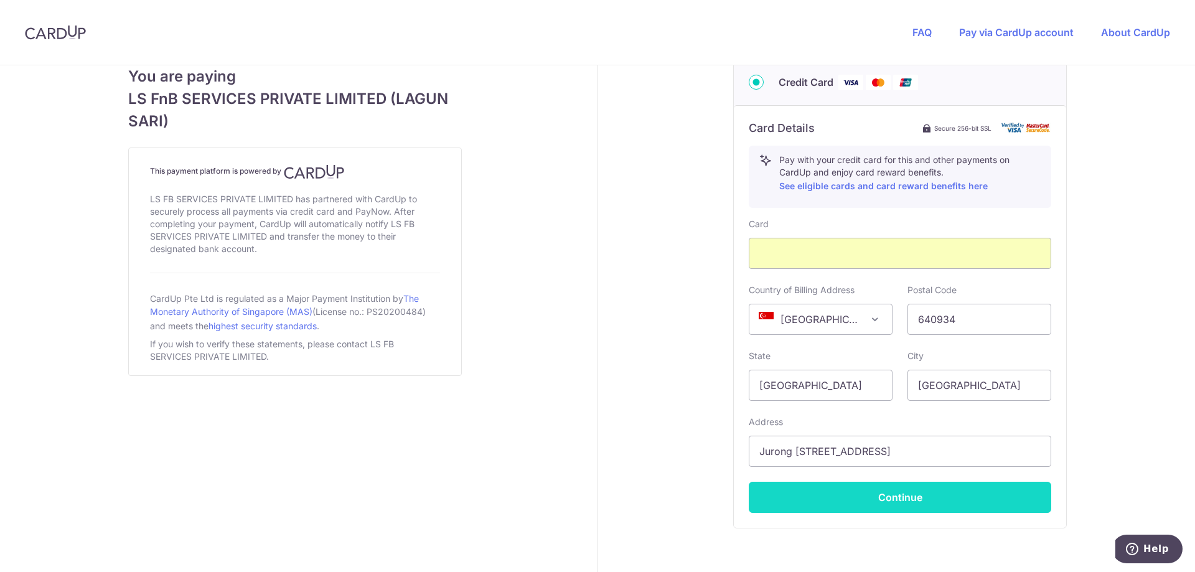
click at [911, 490] on button "Continue" at bounding box center [900, 497] width 302 height 31
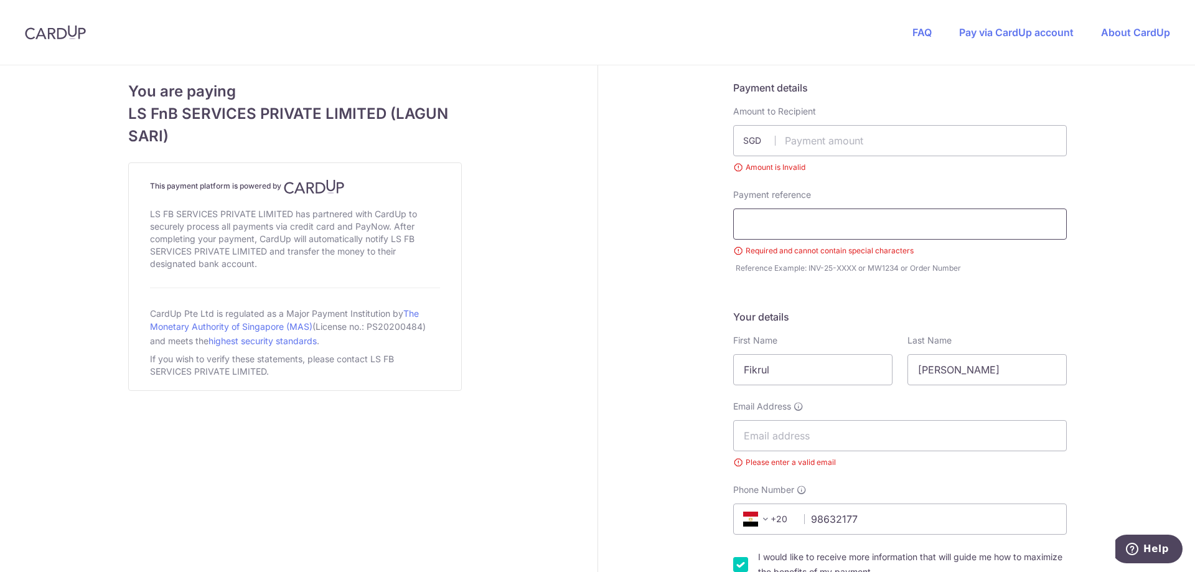
click at [790, 234] on input "text" at bounding box center [900, 223] width 334 height 31
type input "MW1538"
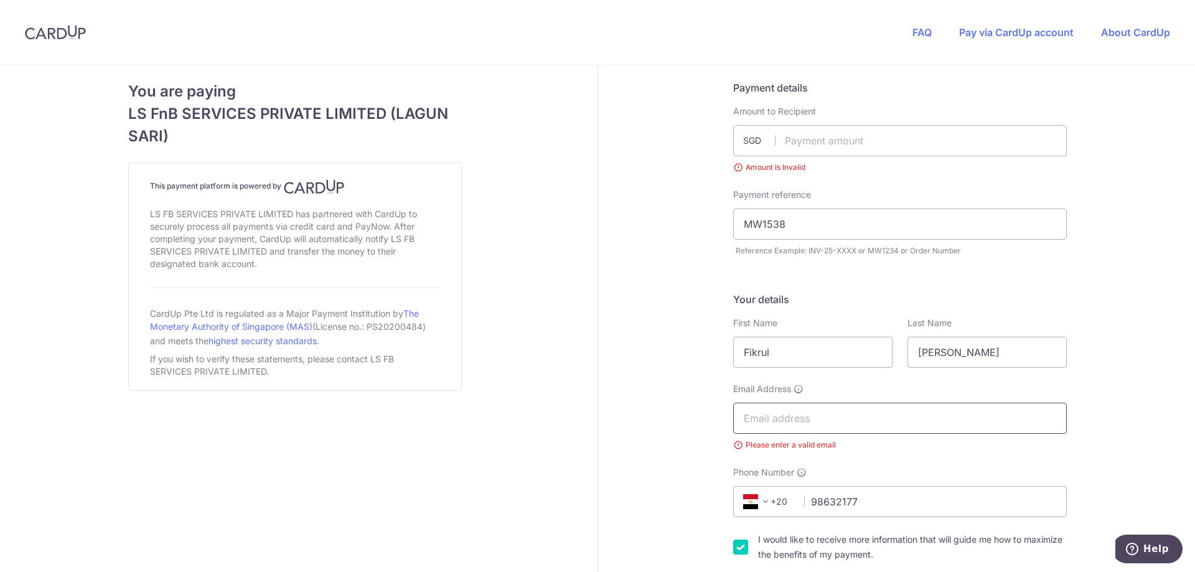
click at [838, 412] on input "Email Address" at bounding box center [900, 418] width 334 height 31
click at [843, 419] on input "Email Address" at bounding box center [900, 418] width 334 height 31
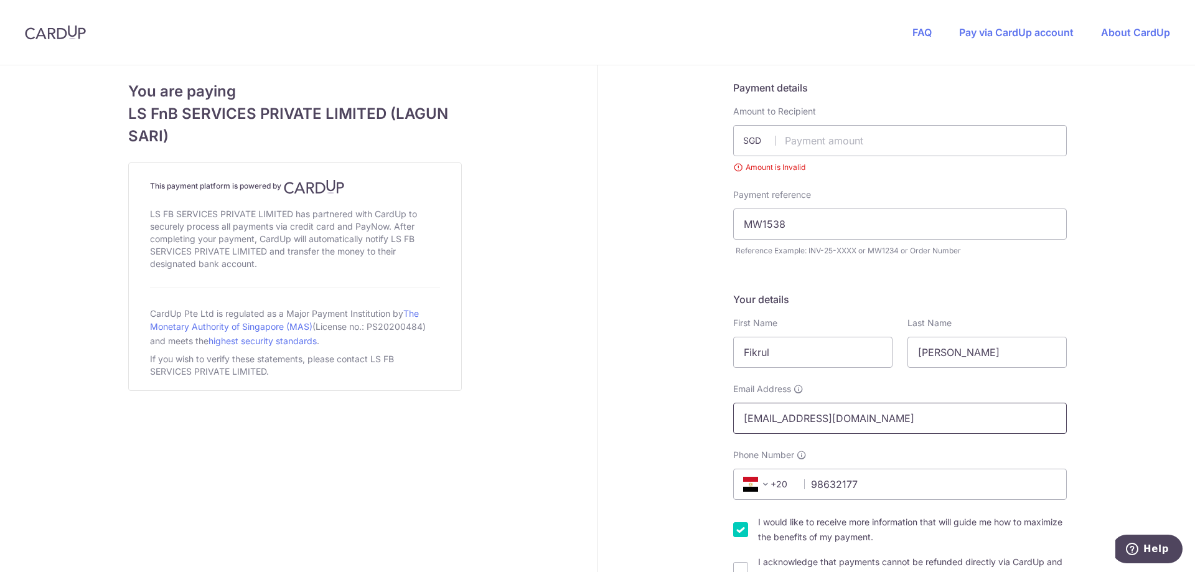
type input "fikrulain21@gmail.com"
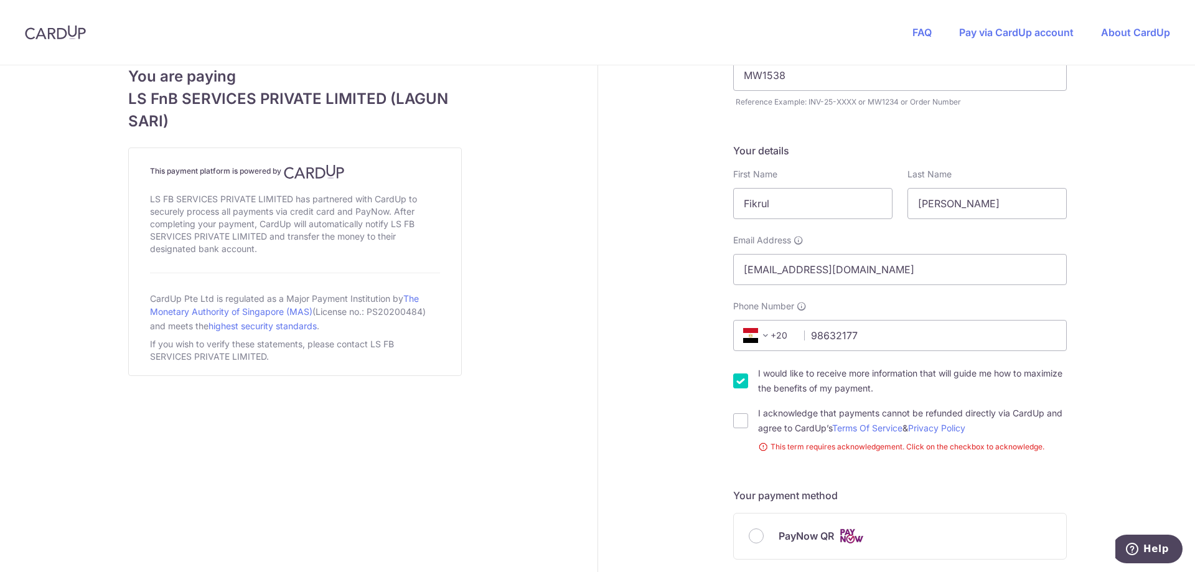
scroll to position [187, 0]
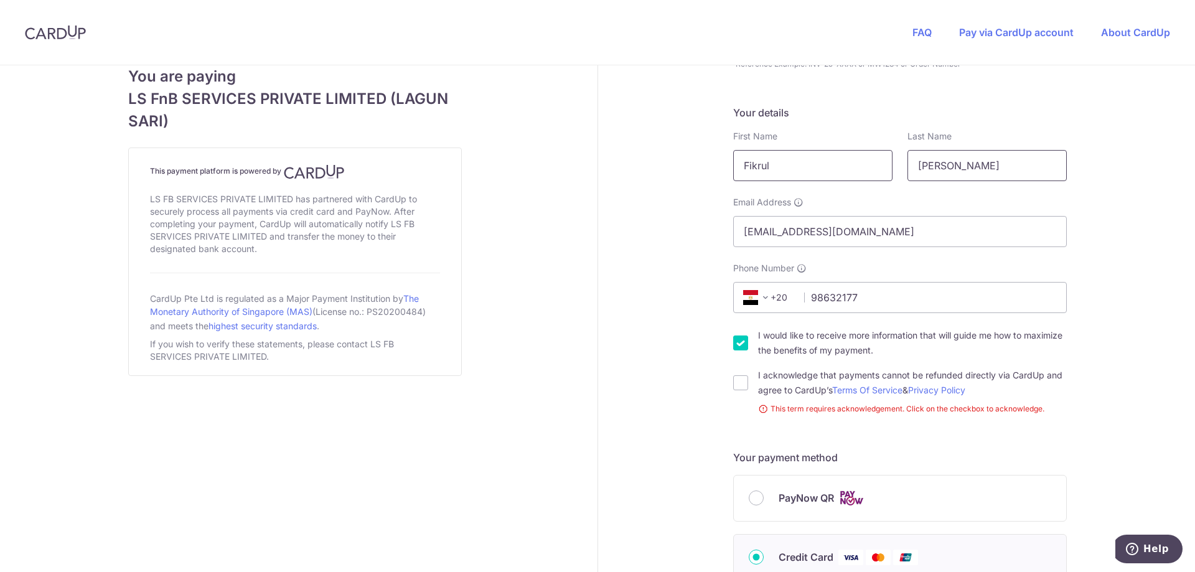
drag, startPoint x: 929, startPoint y: 163, endPoint x: 860, endPoint y: 162, distance: 69.1
click at [860, 162] on div "First Name Fikrul Last Name Bin Abdullah" at bounding box center [900, 155] width 348 height 51
type input "Abdullah"
click at [727, 385] on div "Payment details Amount to Recipient SGD Amount is Invalid Payment reference MW1…" at bounding box center [900, 494] width 605 height 1230
click at [733, 382] on input "I acknowledge that payments cannot be refunded directly via CardUp and agree to…" at bounding box center [740, 382] width 15 height 15
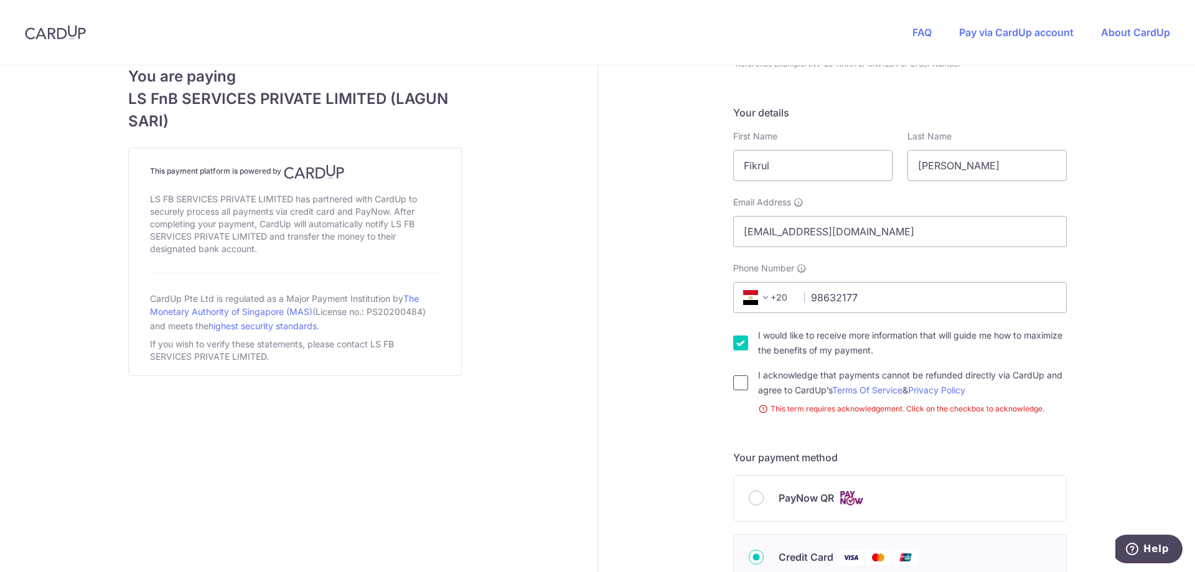
checkbox input "true"
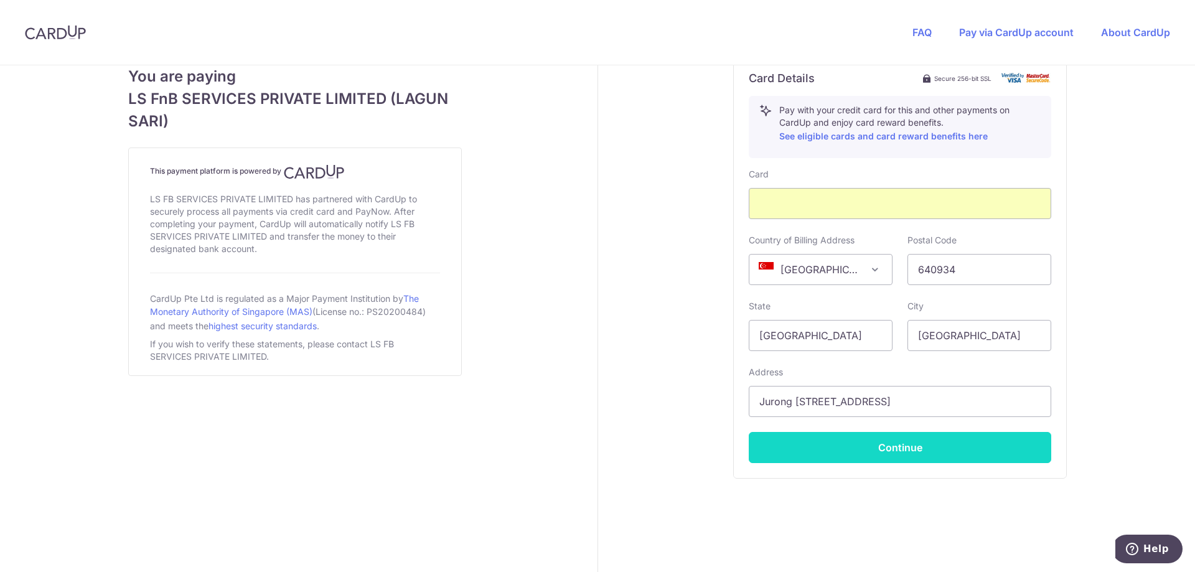
scroll to position [706, 0]
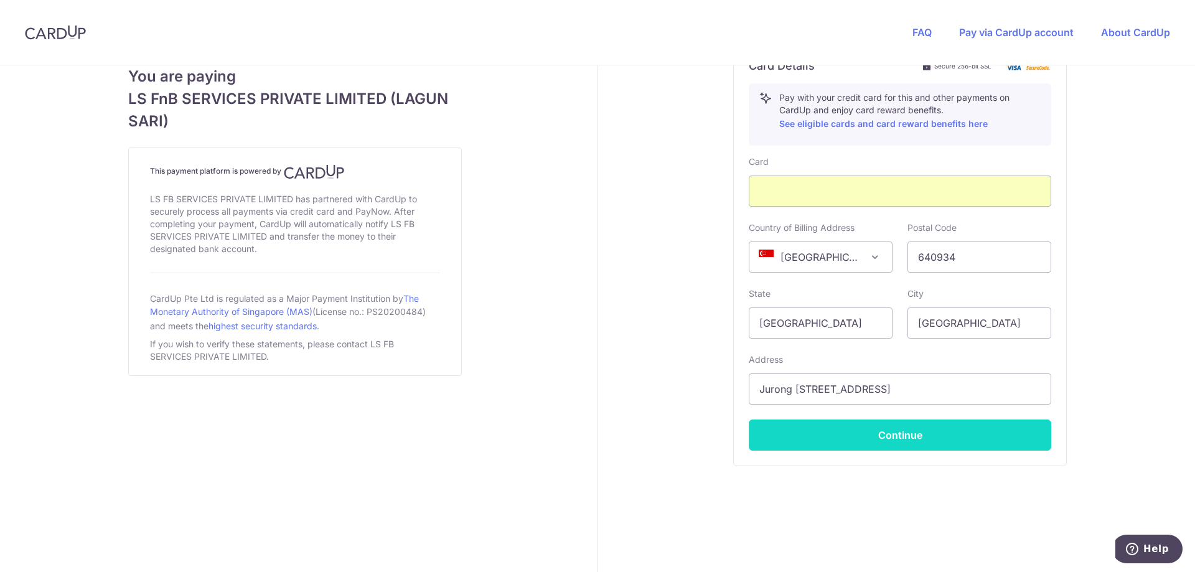
click at [805, 436] on button "Continue" at bounding box center [900, 434] width 302 height 31
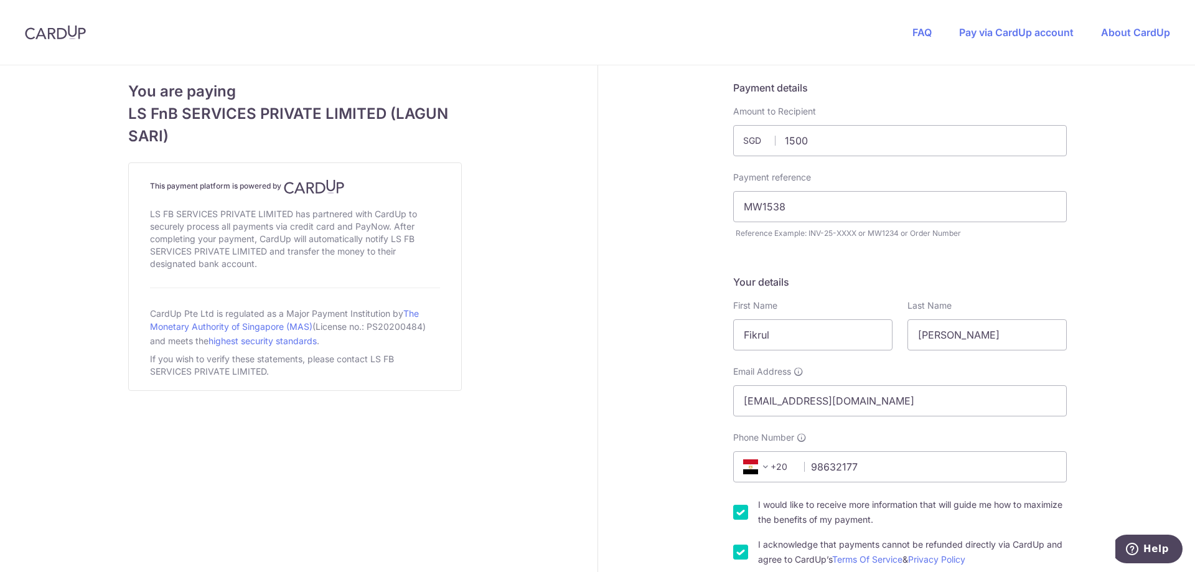
type input "1500.00"
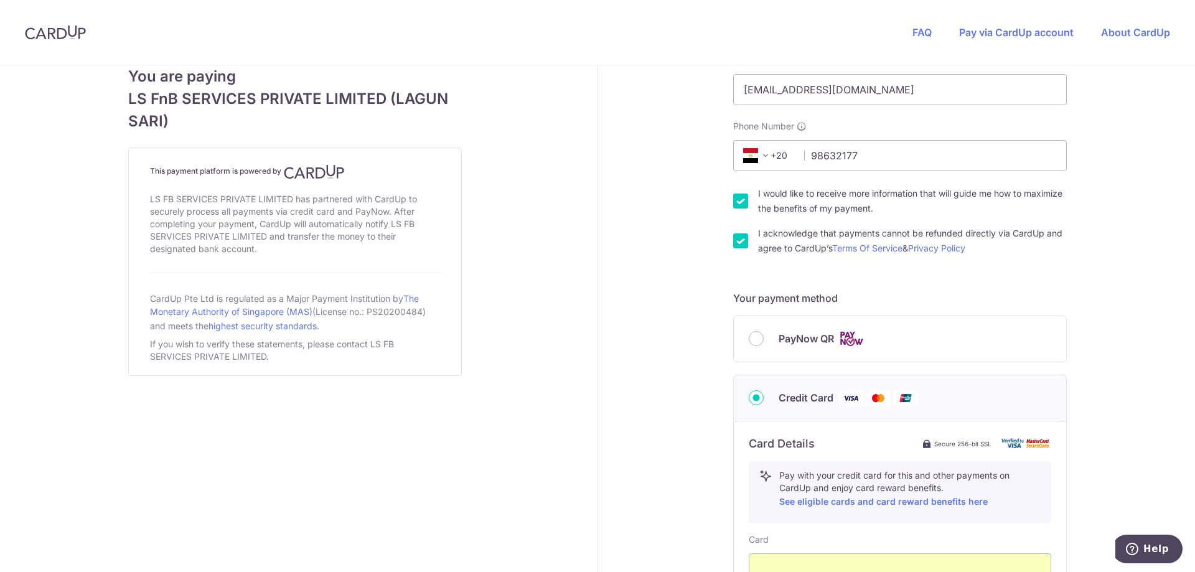
scroll to position [622, 0]
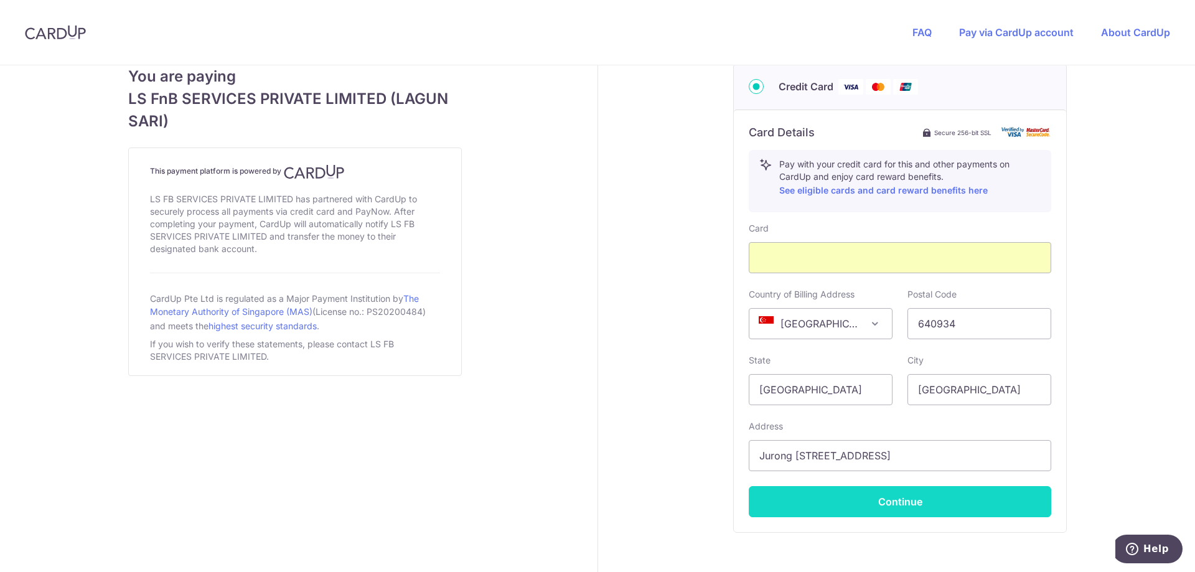
click at [849, 495] on button "Continue" at bounding box center [900, 501] width 302 height 31
type input "**** 4163"
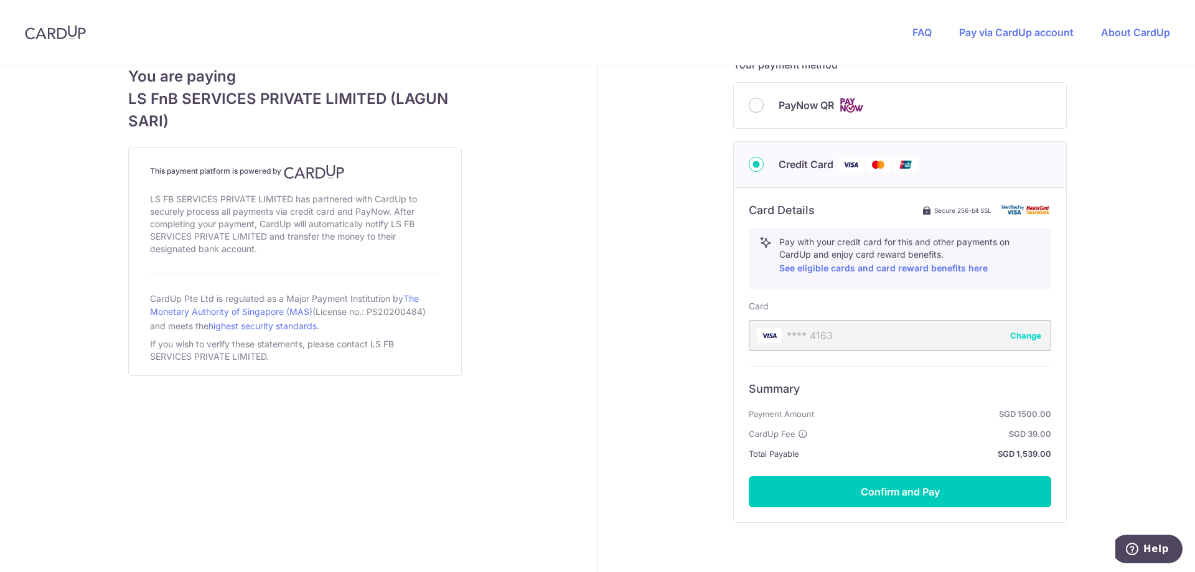
scroll to position [560, 0]
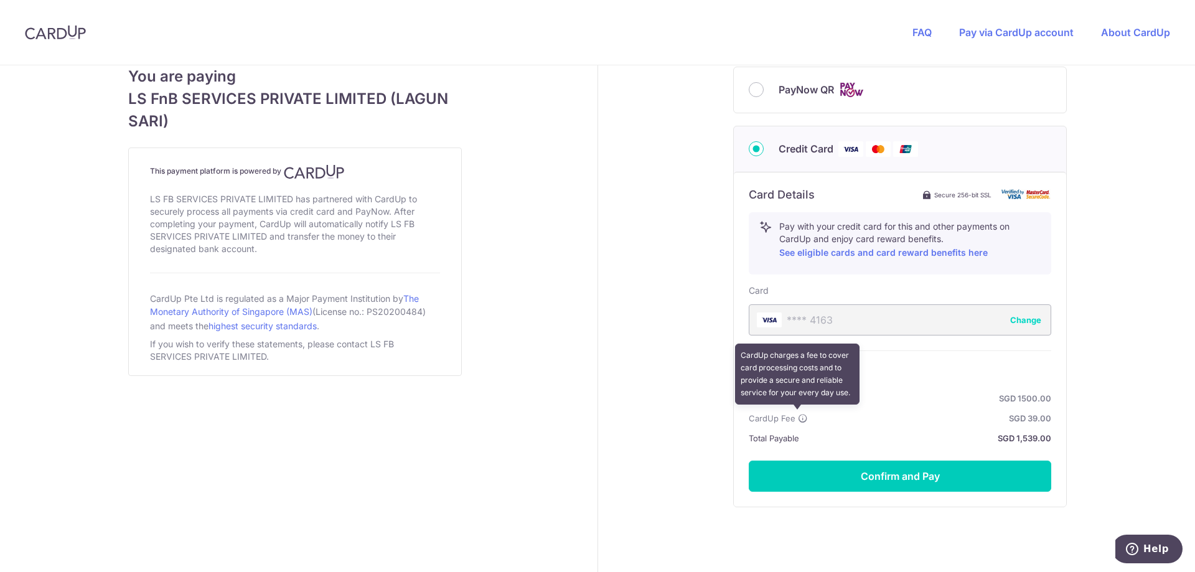
click at [799, 421] on icon at bounding box center [803, 418] width 10 height 10
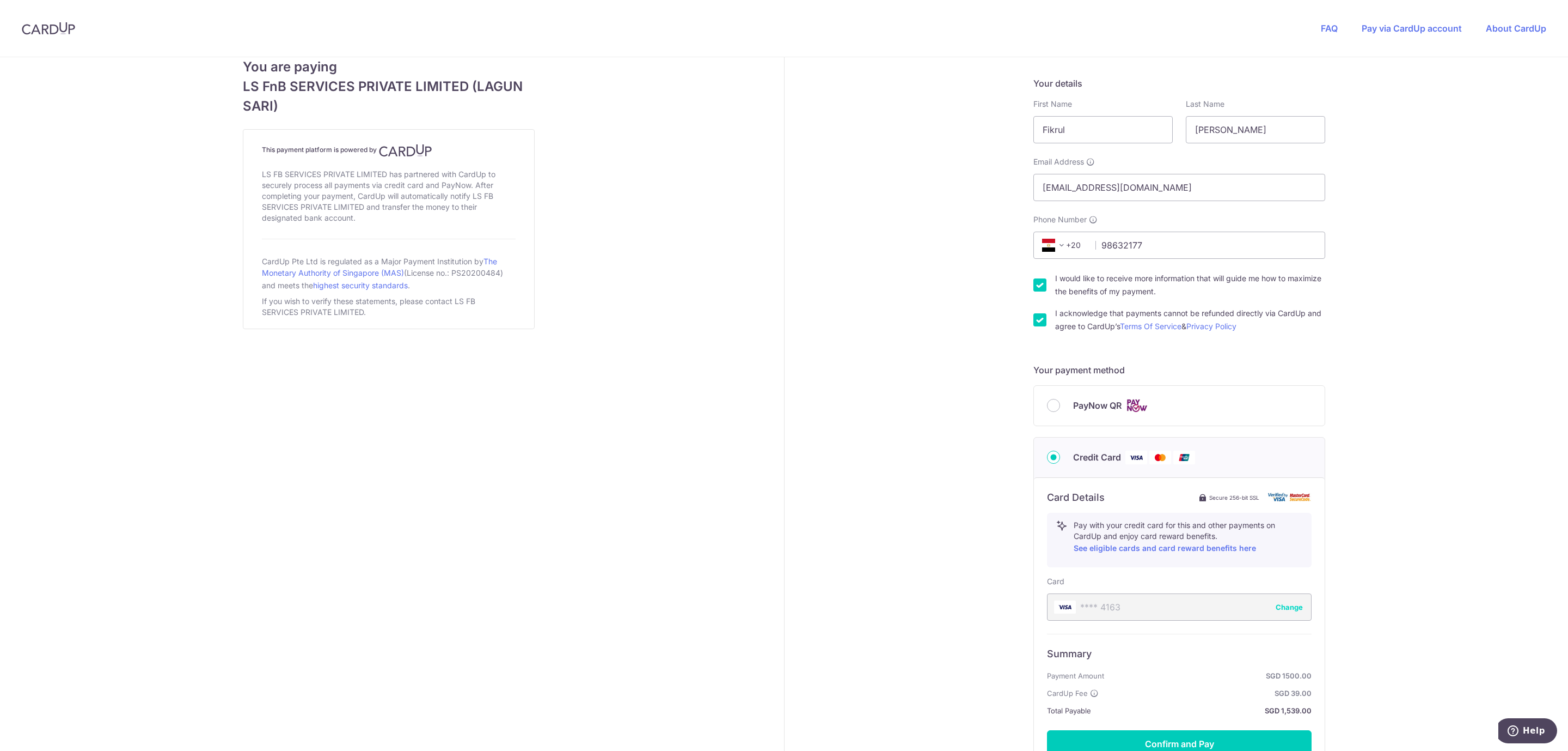
scroll to position [164, 0]
click at [1045, 245] on span "+20" at bounding box center [1063, 245] width 49 height 13
type input "singap"
select select "199"
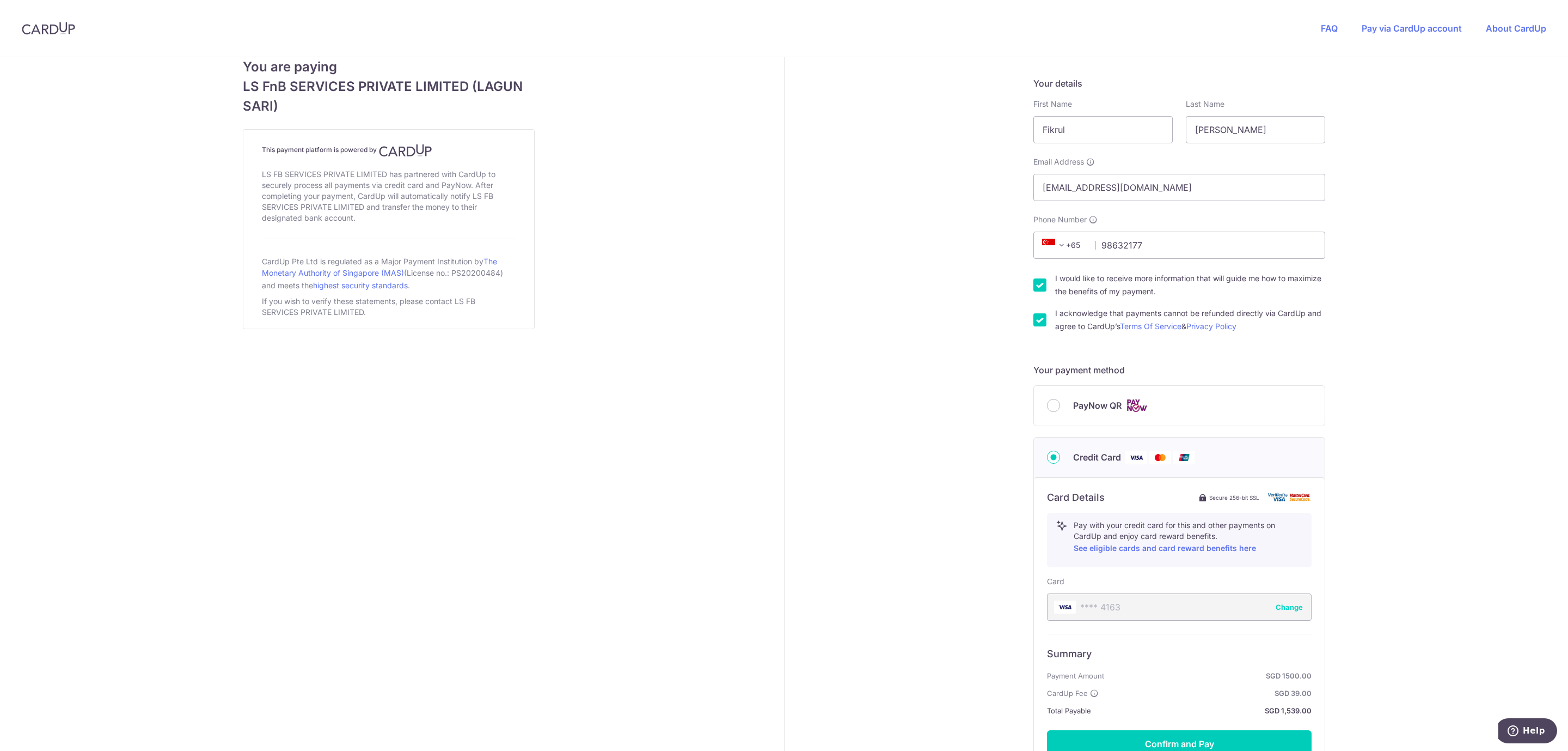
click at [1045, 270] on div "Payment details Amount to Recipient 1500.00 SGD Amount is Invalid Payment refer…" at bounding box center [1180, 379] width 791 height 970
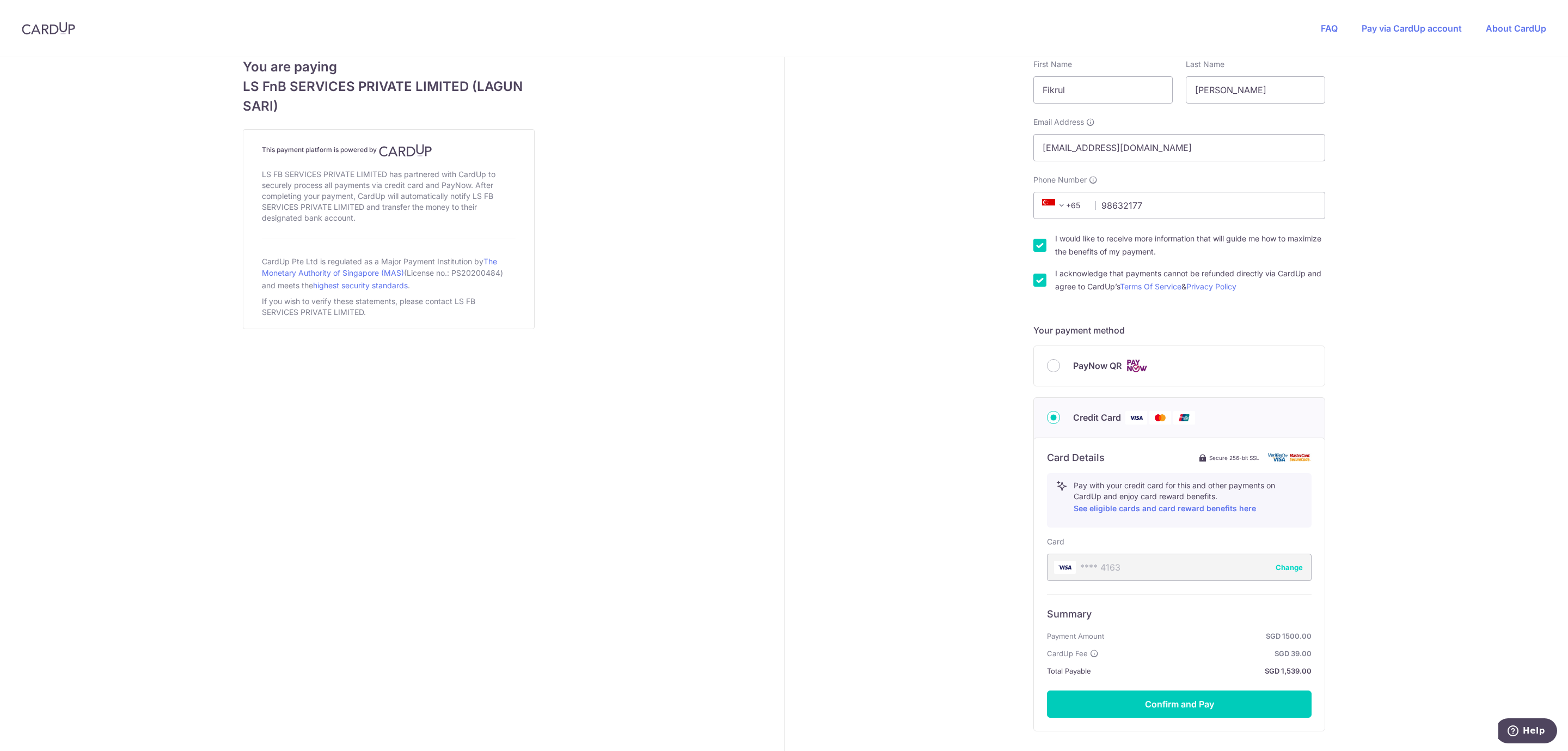
scroll to position [197, 0]
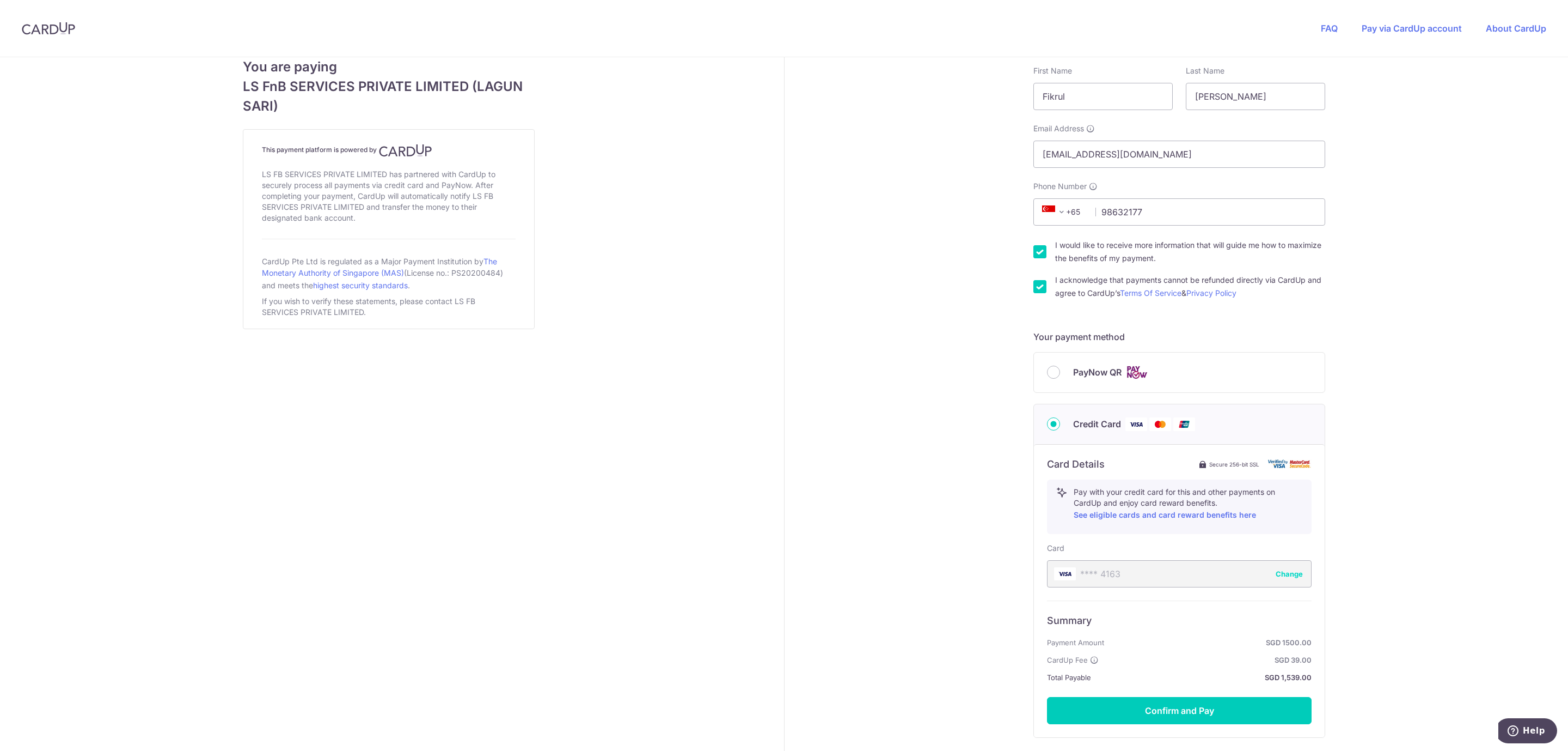
click at [1045, 460] on div "Payment details Amount to Recipient 1500.00 SGD Amount is Invalid Payment refer…" at bounding box center [1180, 346] width 791 height 970
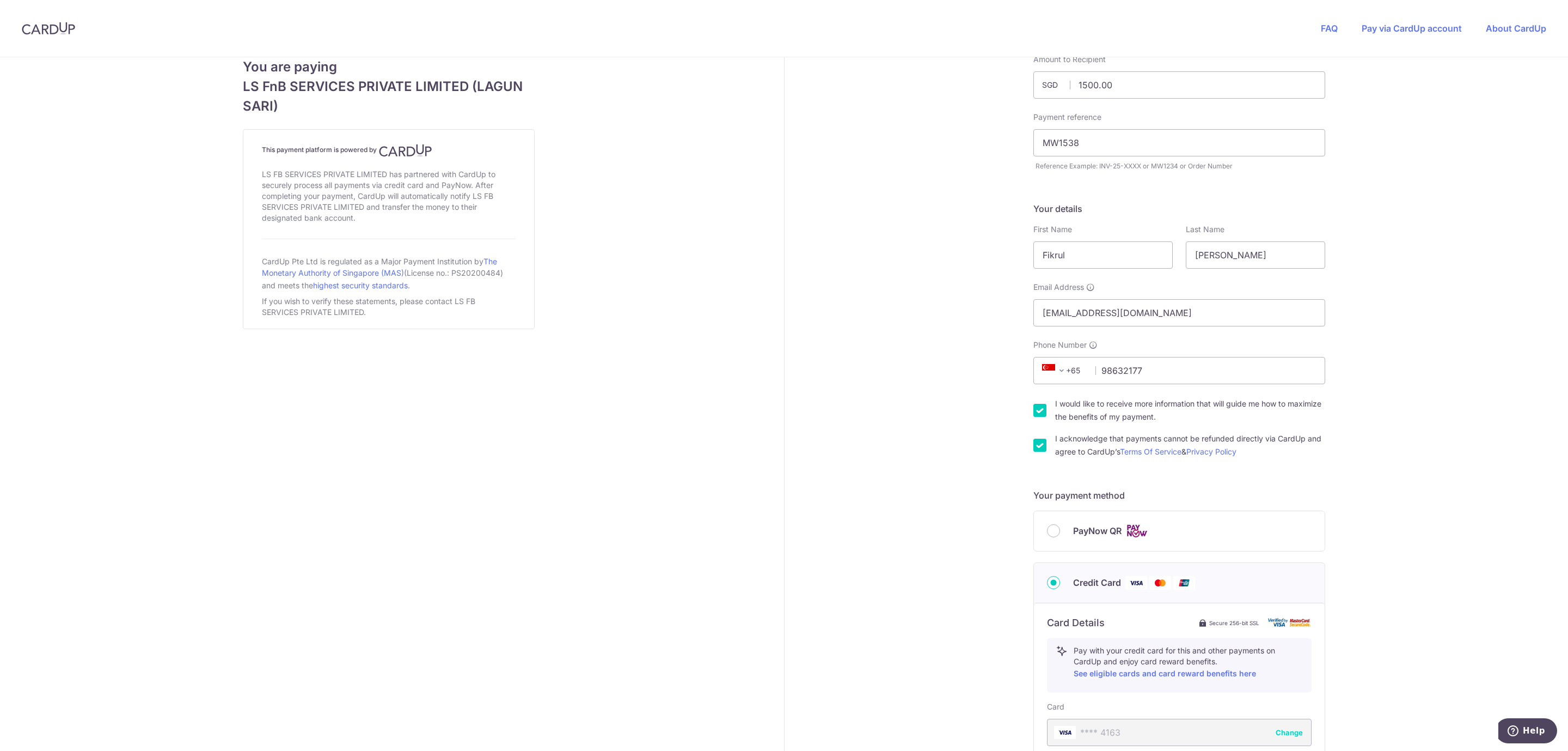
scroll to position [33, 0]
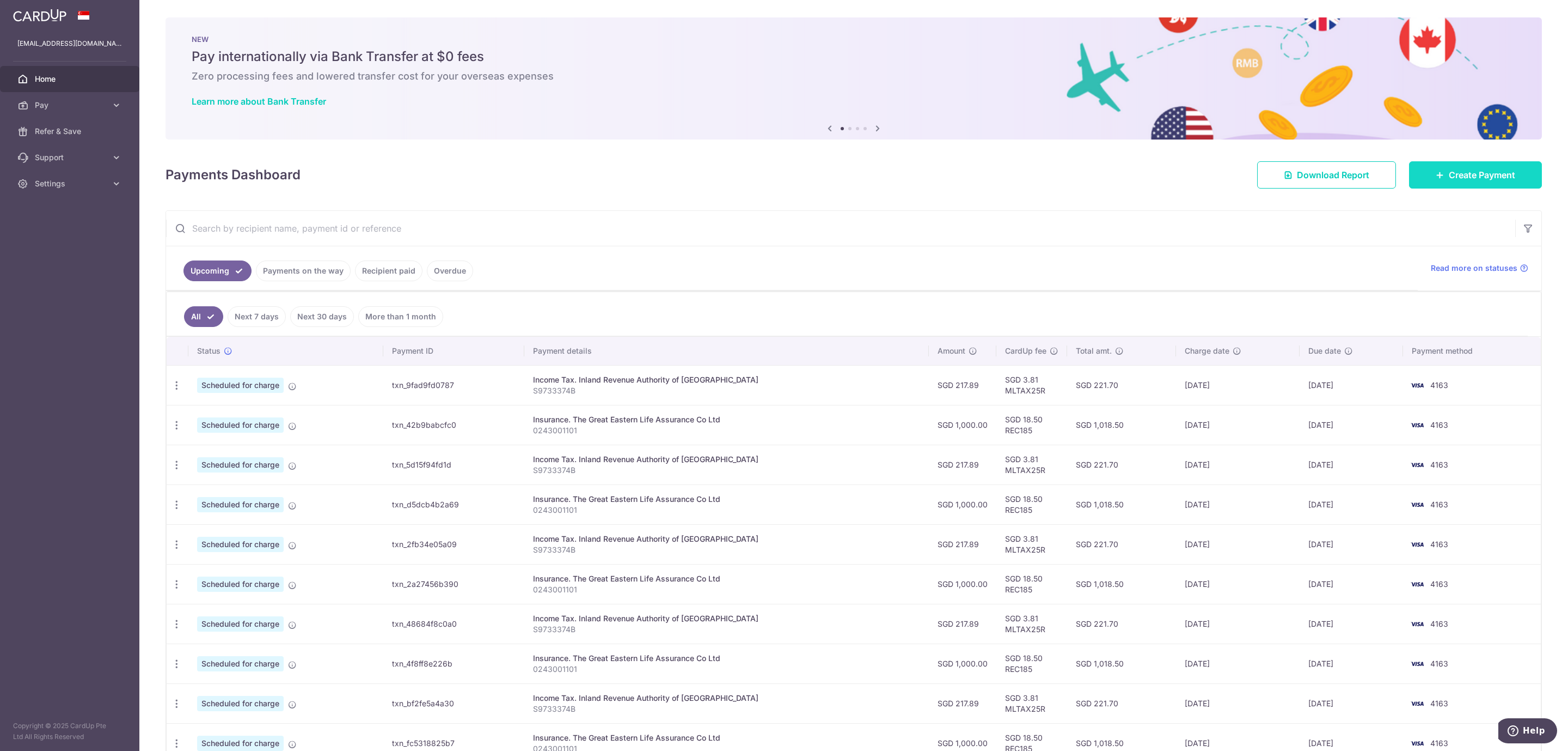
click at [1415, 166] on link "Create Payment" at bounding box center [1476, 174] width 133 height 27
